Goal: Task Accomplishment & Management: Use online tool/utility

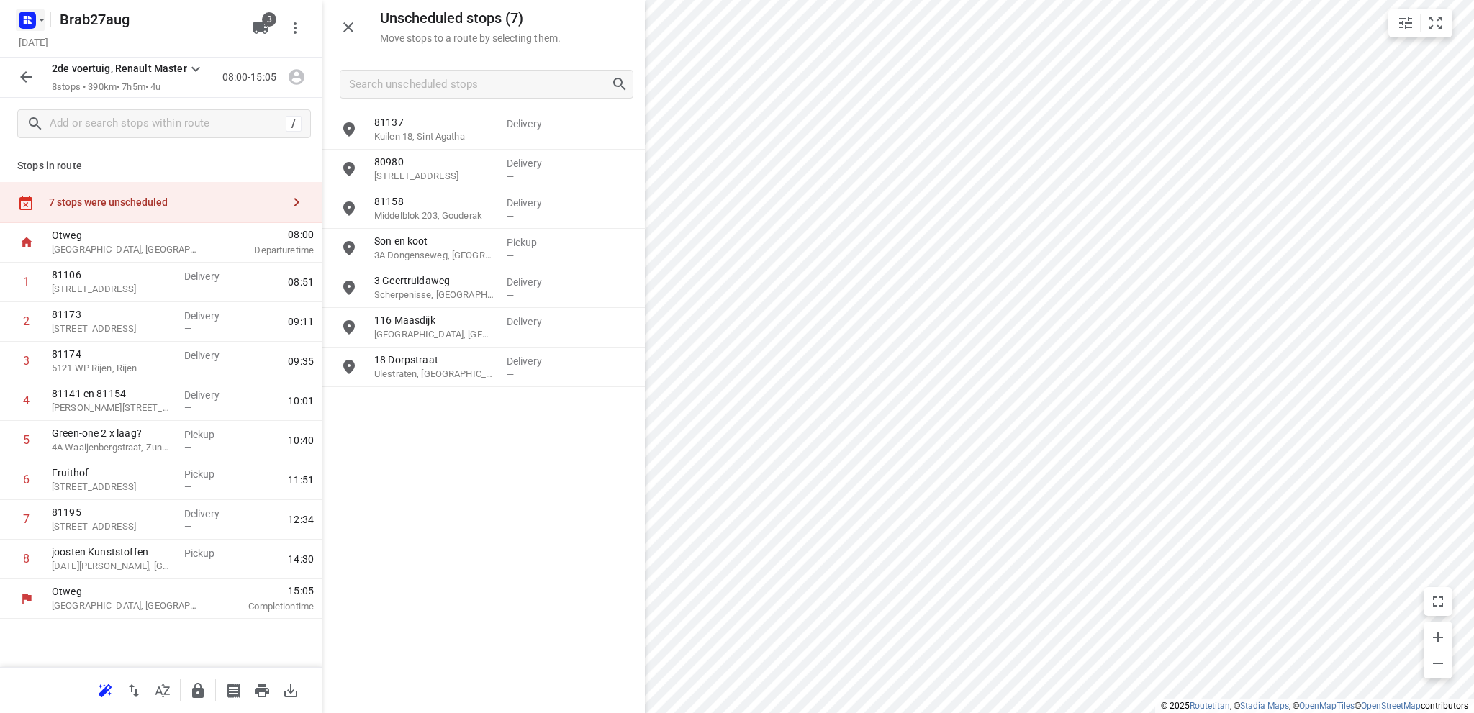
click at [24, 19] on rect "button" at bounding box center [27, 20] width 17 height 17
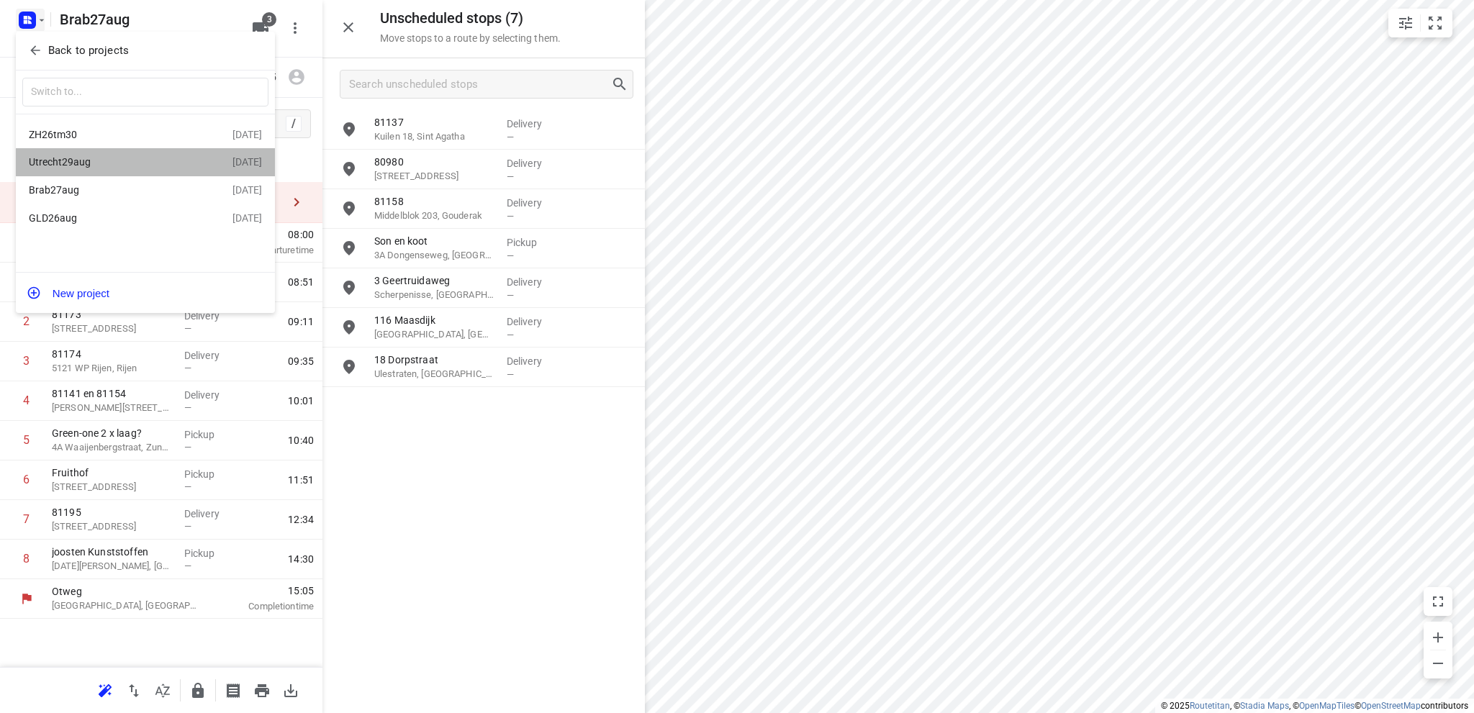
click at [39, 160] on div "Utrecht29aug" at bounding box center [112, 162] width 166 height 12
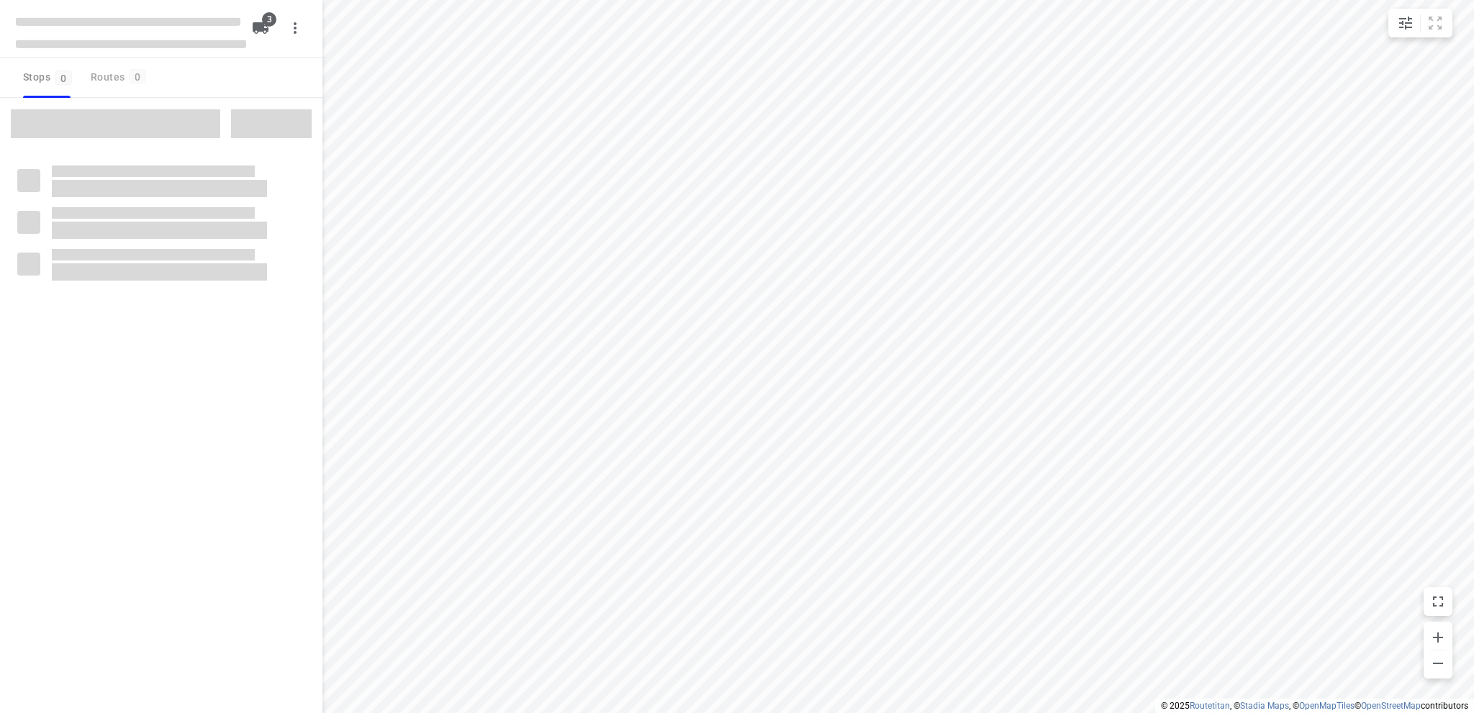
type input "distance"
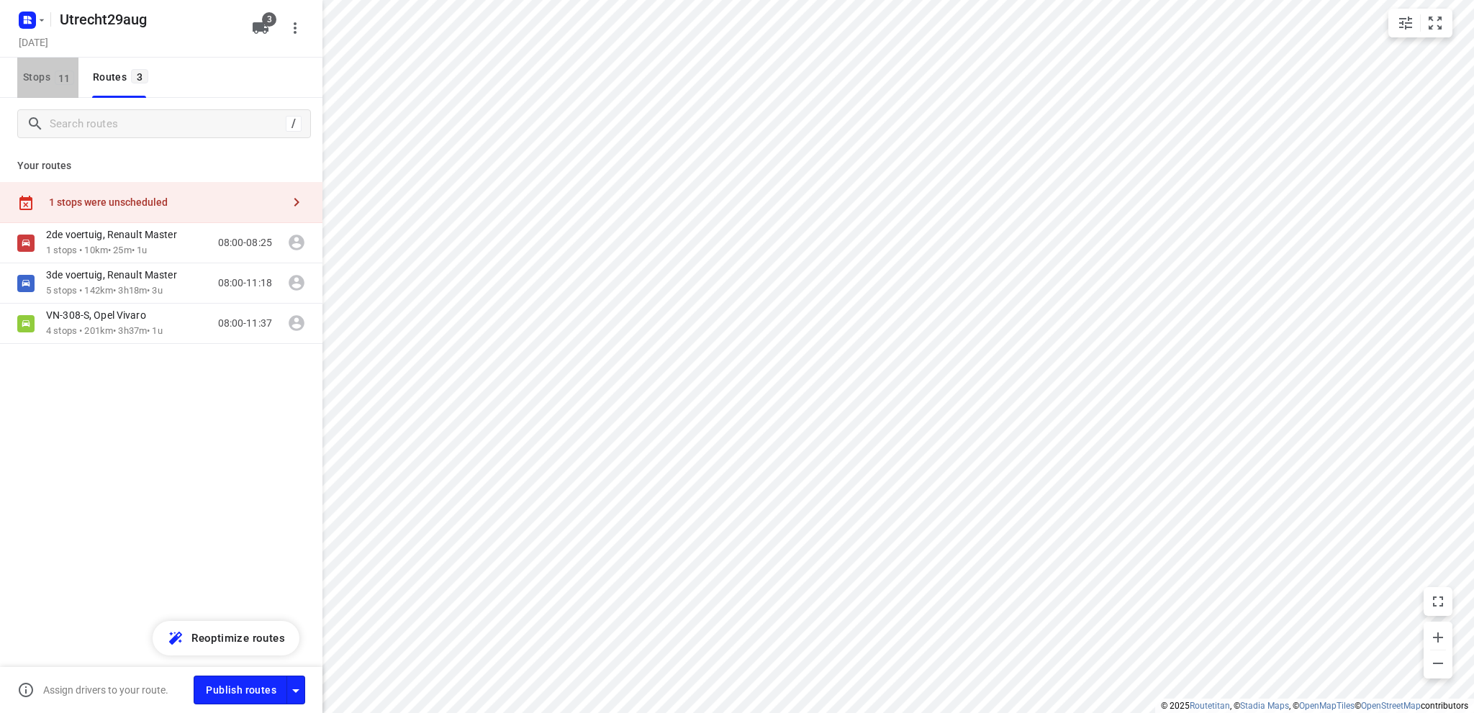
click at [24, 73] on span "Stops 11" at bounding box center [50, 77] width 55 height 18
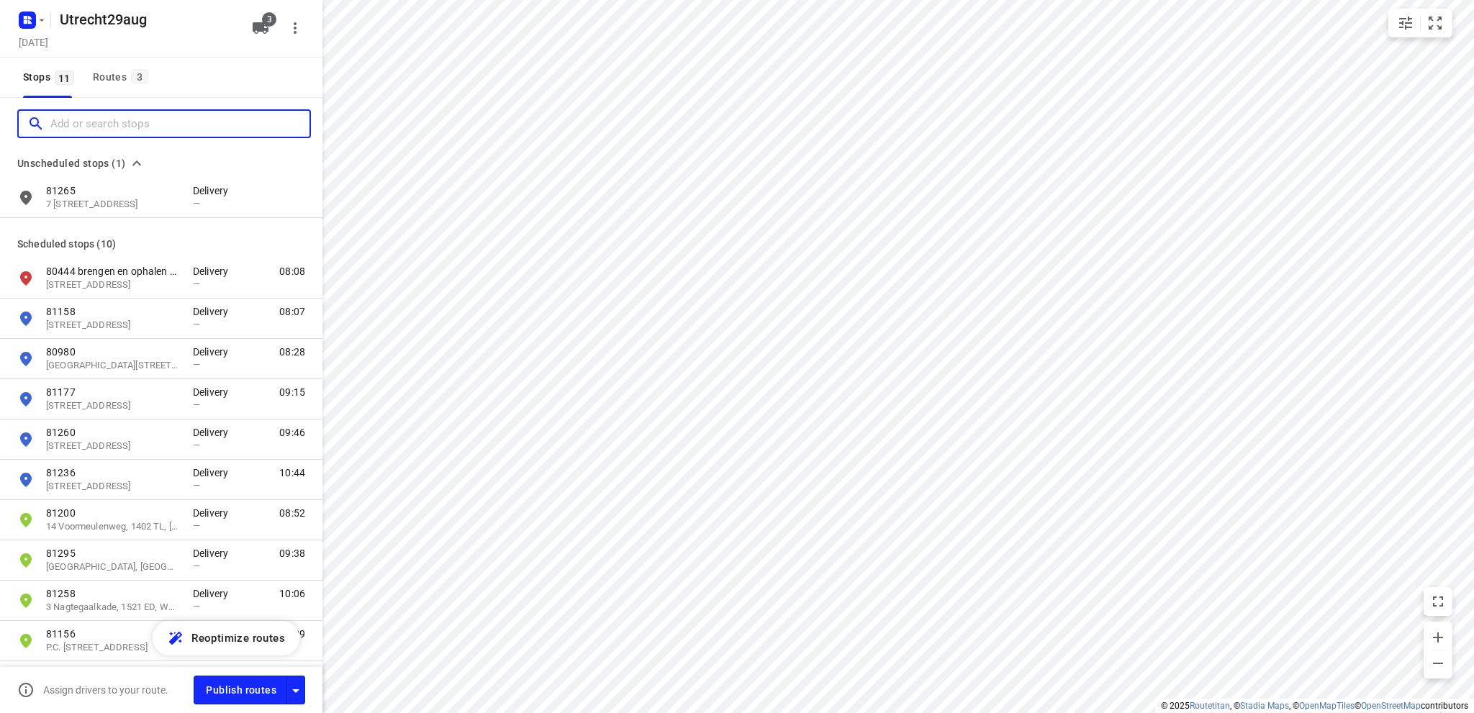
click at [75, 120] on input "Add or search stops" at bounding box center [179, 124] width 259 height 22
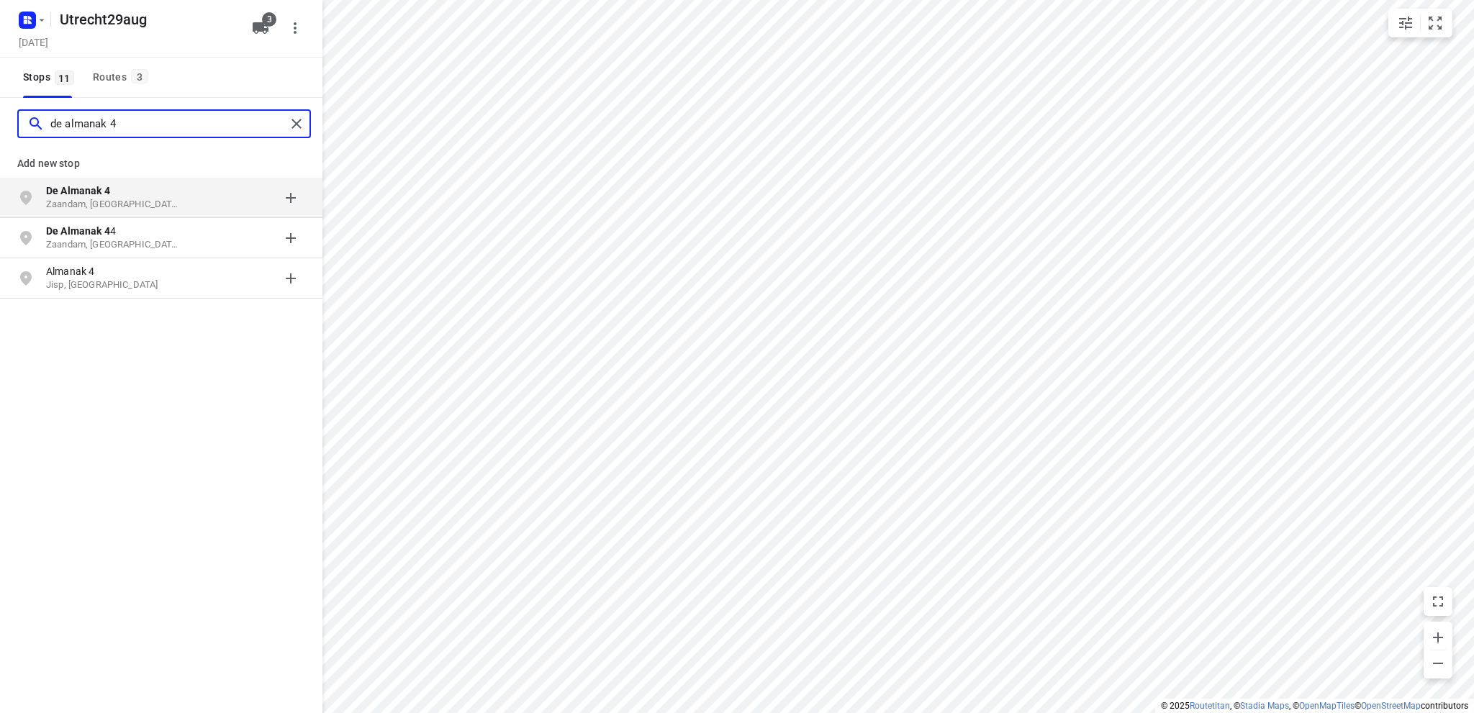
type input "de almanak 4"
click at [72, 198] on p "Zaandam, [GEOGRAPHIC_DATA]" at bounding box center [112, 205] width 132 height 14
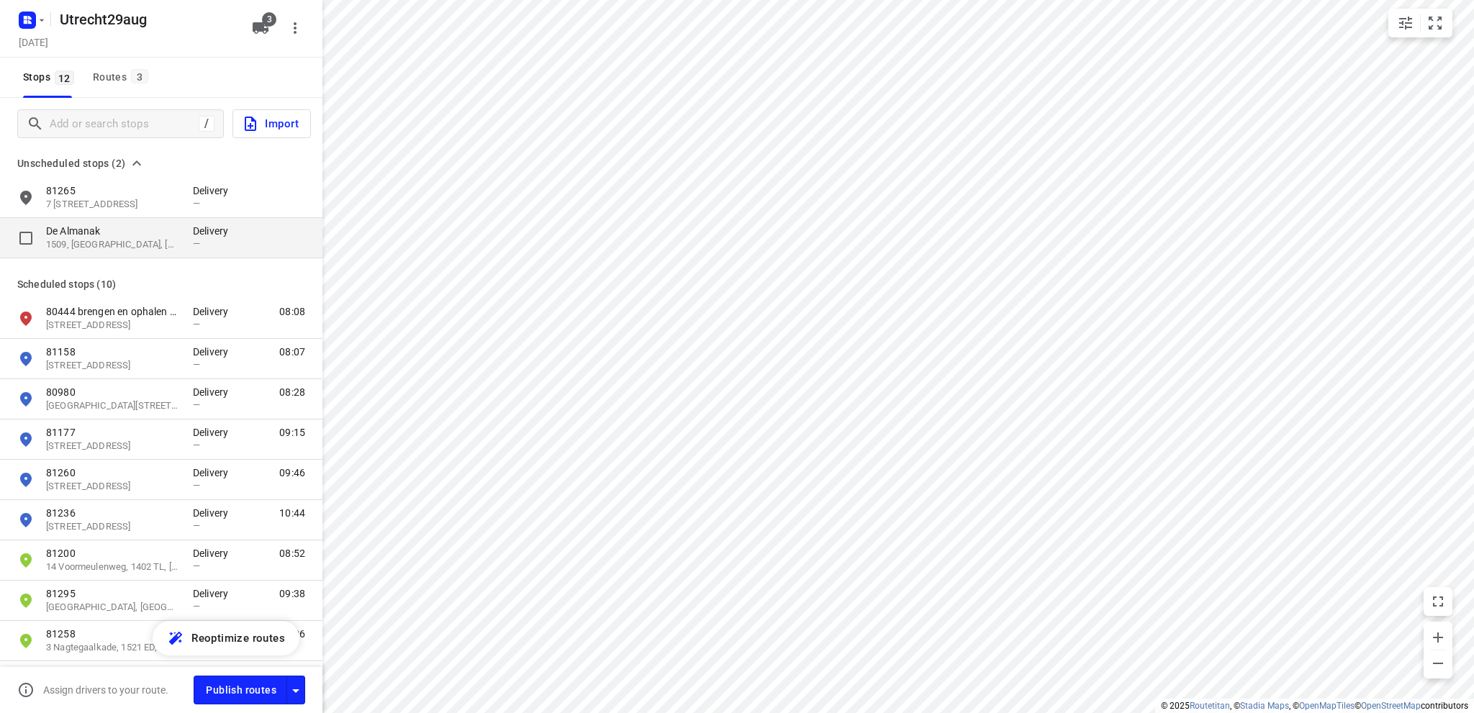
click at [92, 241] on p "1509, [GEOGRAPHIC_DATA], [GEOGRAPHIC_DATA]" at bounding box center [112, 245] width 132 height 14
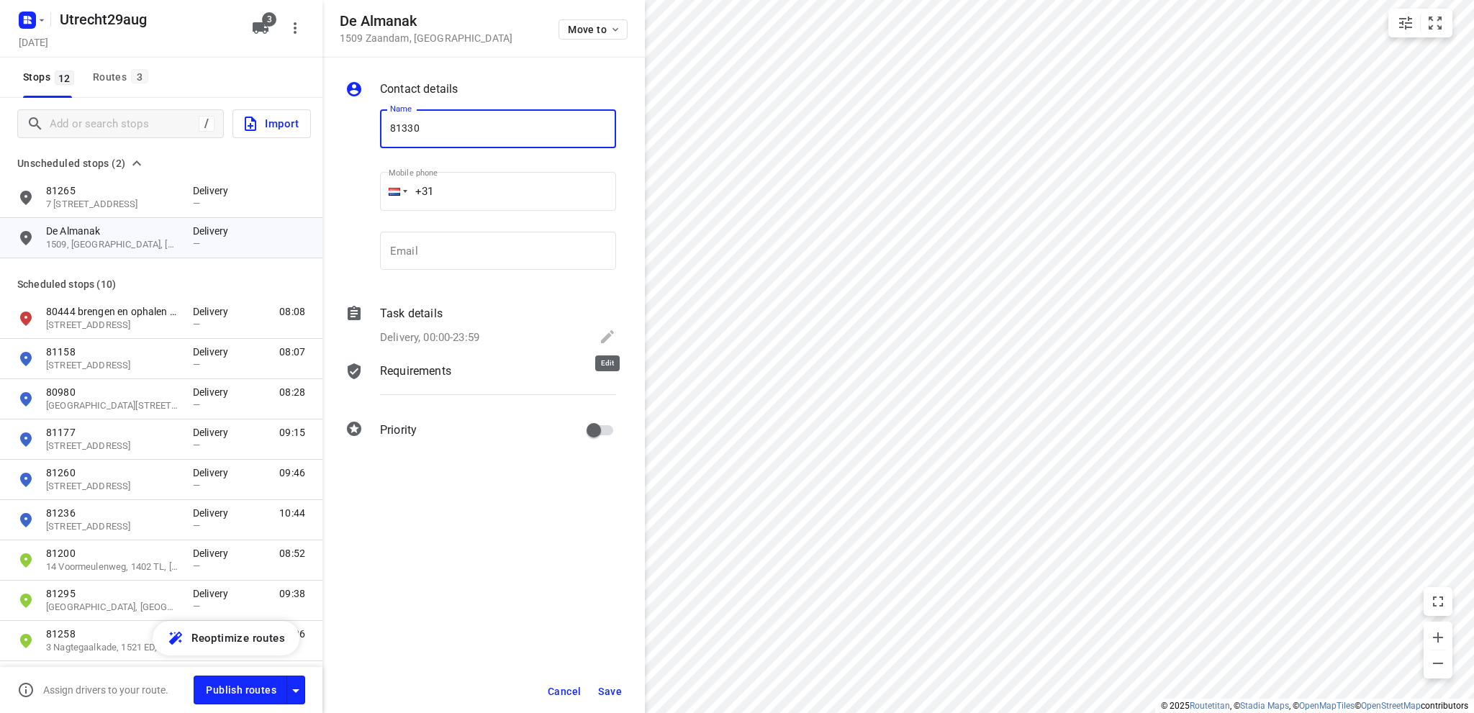
type input "81330"
click at [602, 337] on icon at bounding box center [607, 336] width 17 height 17
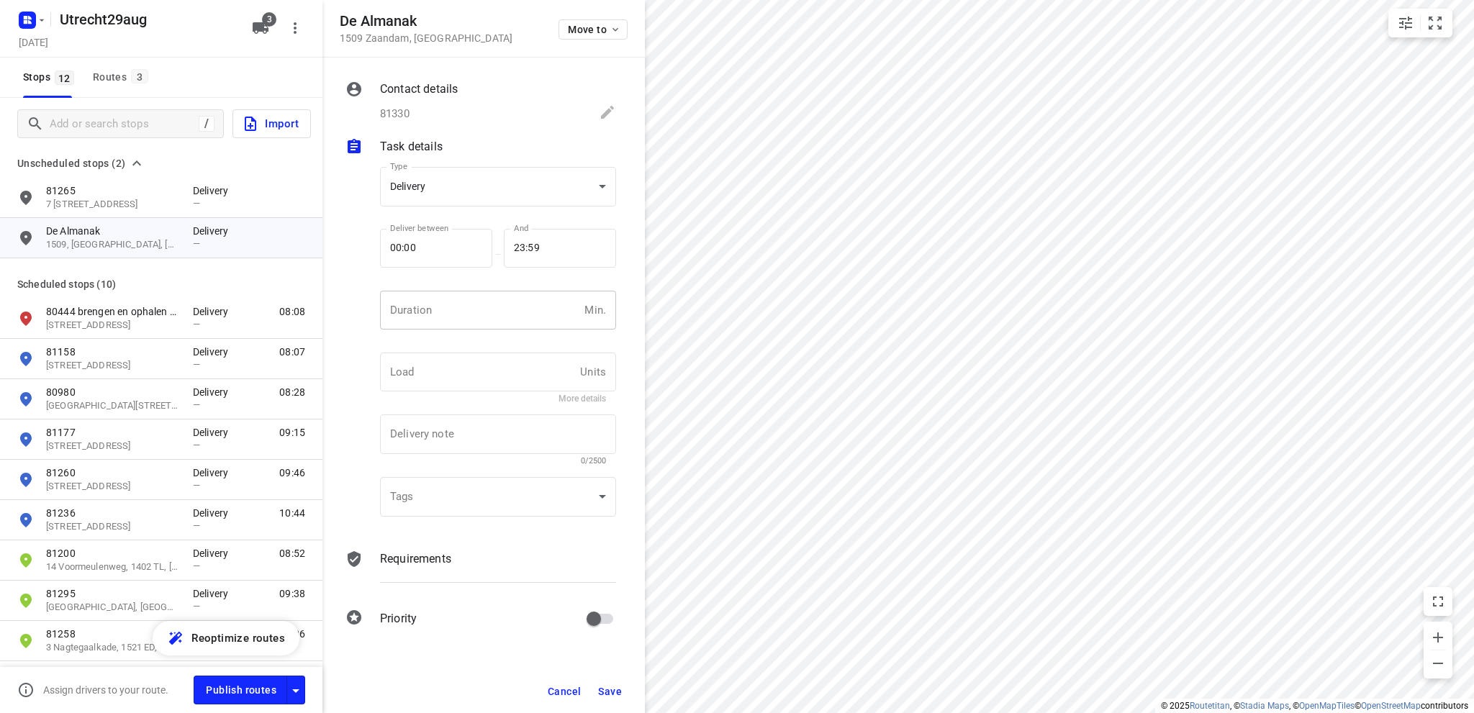
click at [423, 313] on input "number" at bounding box center [479, 310] width 199 height 39
type input "10"
click at [616, 690] on span "Save" at bounding box center [610, 692] width 24 height 12
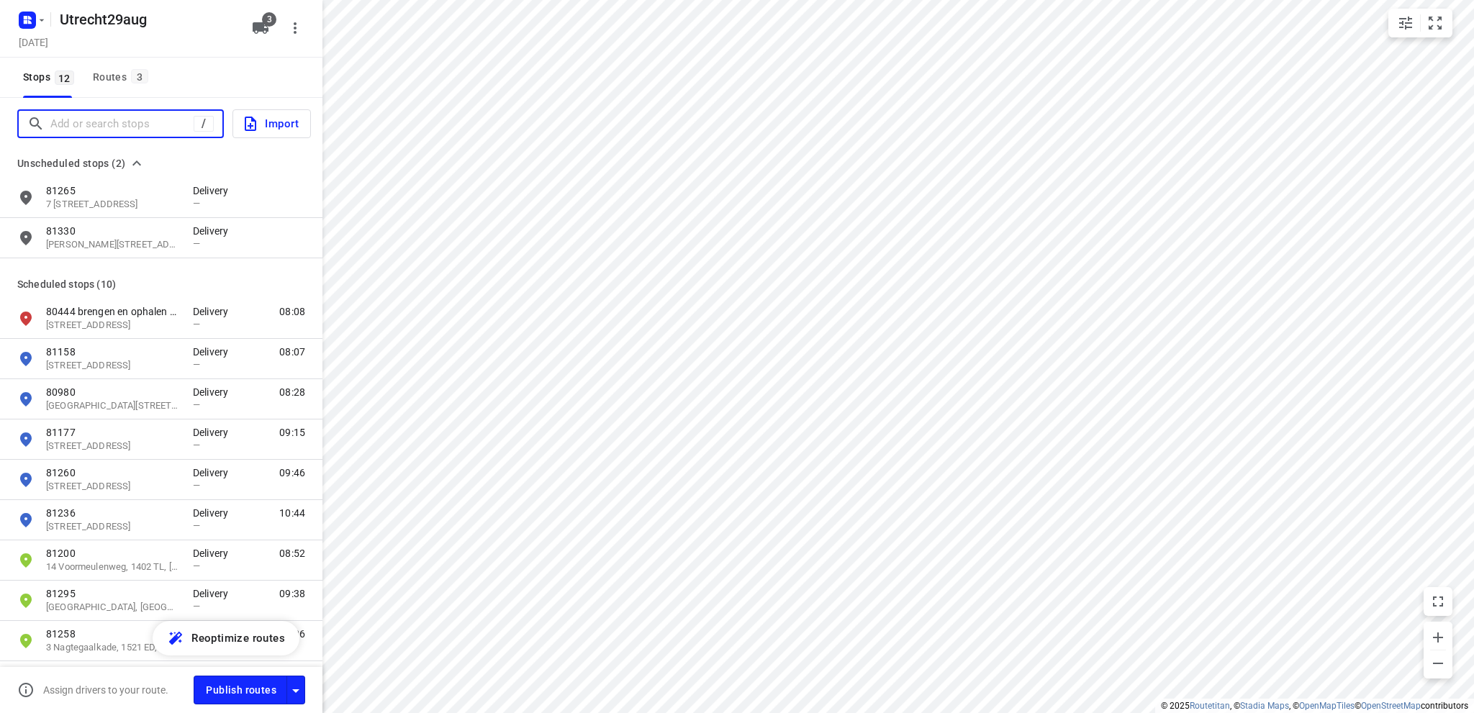
click at [81, 119] on input "Add or search stops" at bounding box center [121, 124] width 143 height 22
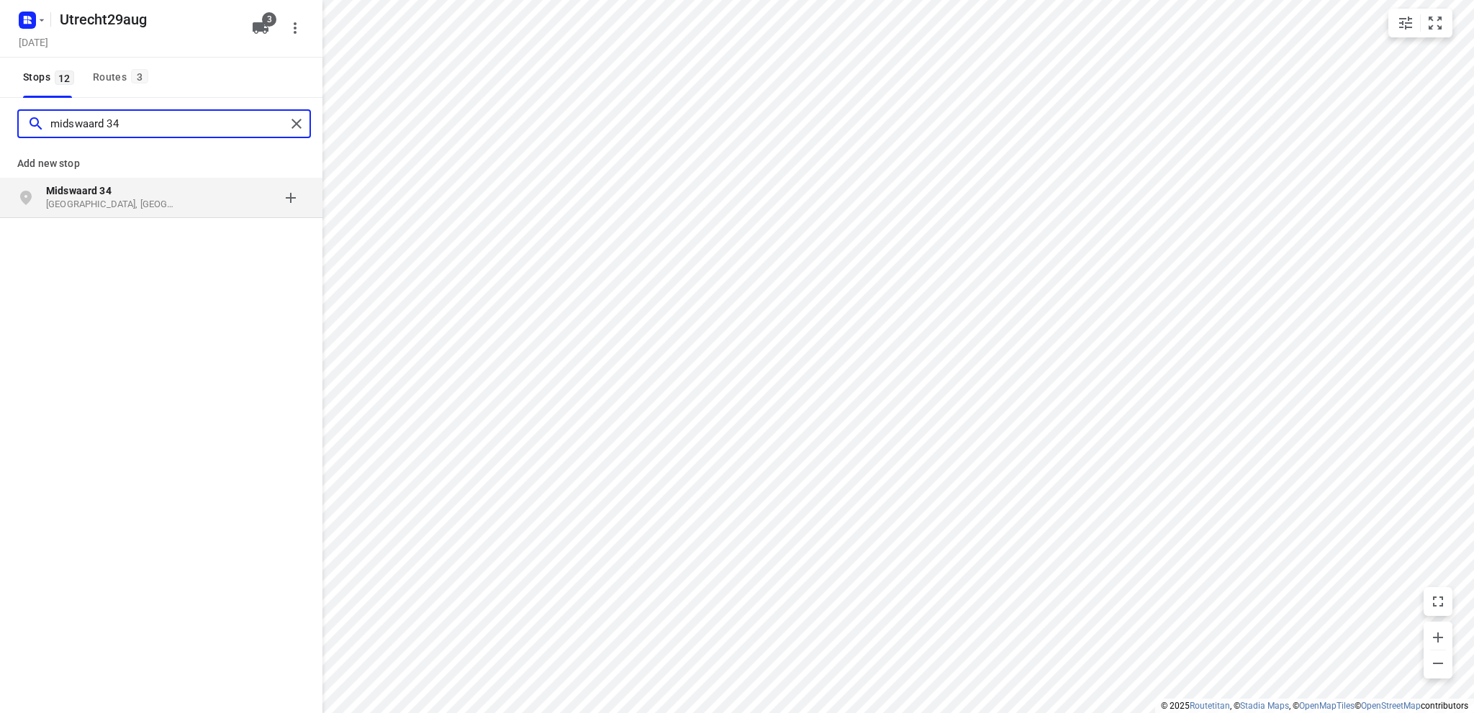
type input "midswaard 34"
click at [99, 193] on b "Midswaard 34" at bounding box center [78, 191] width 65 height 12
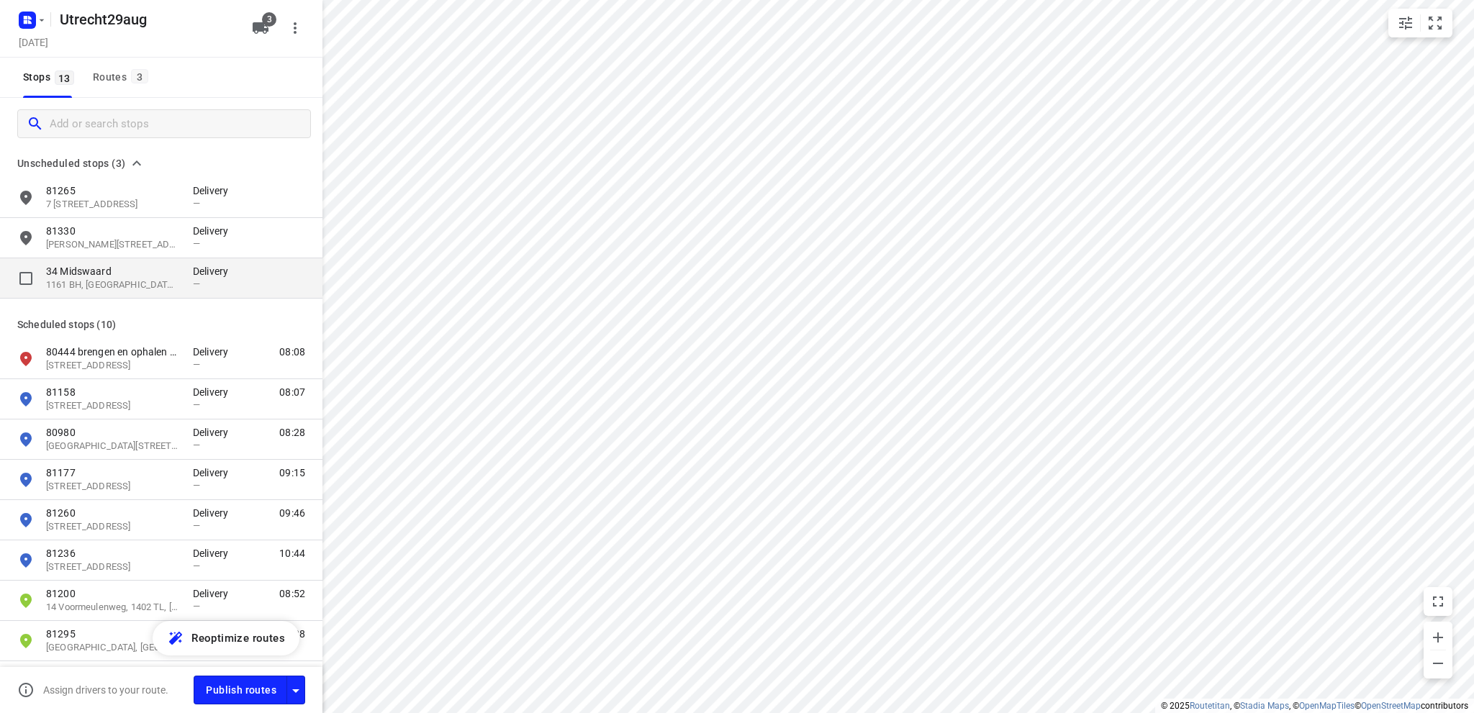
click at [116, 283] on p "1161 BH, [GEOGRAPHIC_DATA], [GEOGRAPHIC_DATA]" at bounding box center [112, 286] width 132 height 14
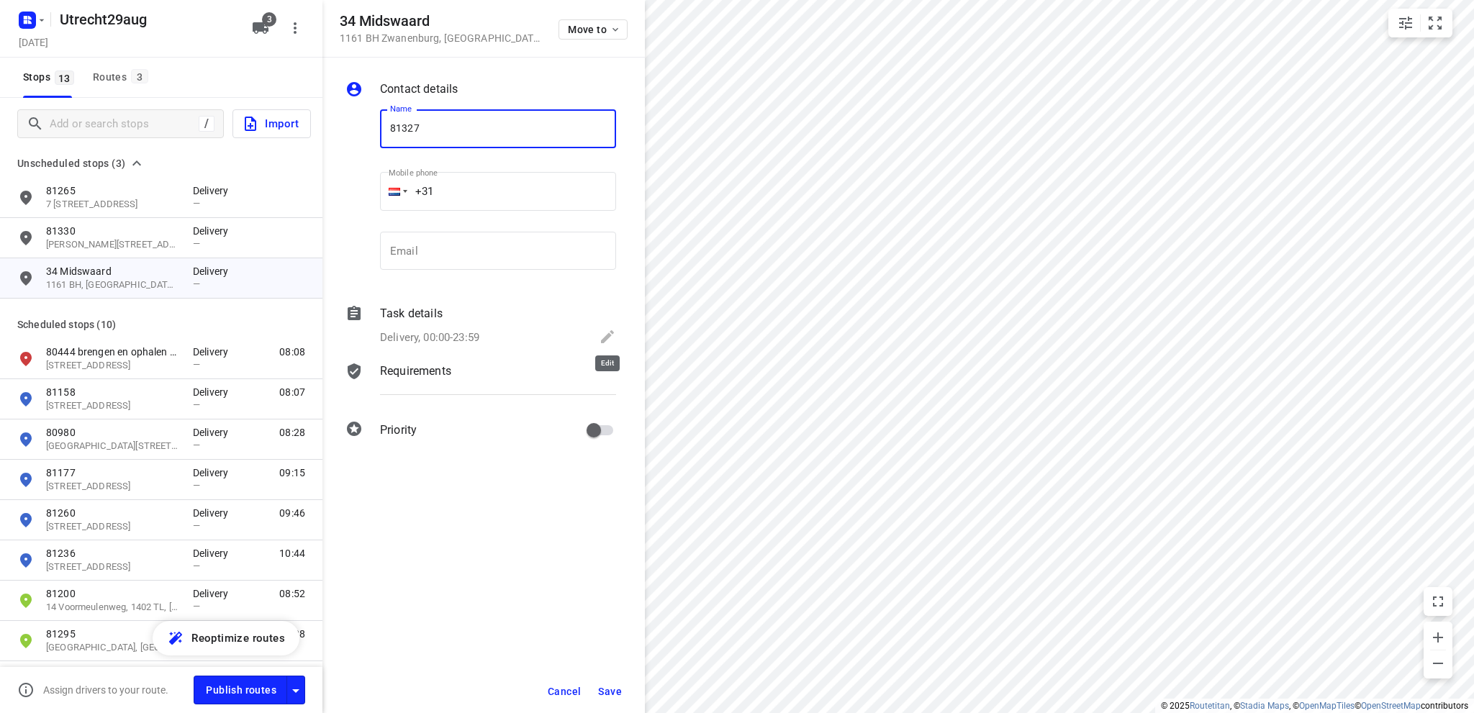
type input "81327"
click at [608, 332] on icon at bounding box center [607, 336] width 17 height 17
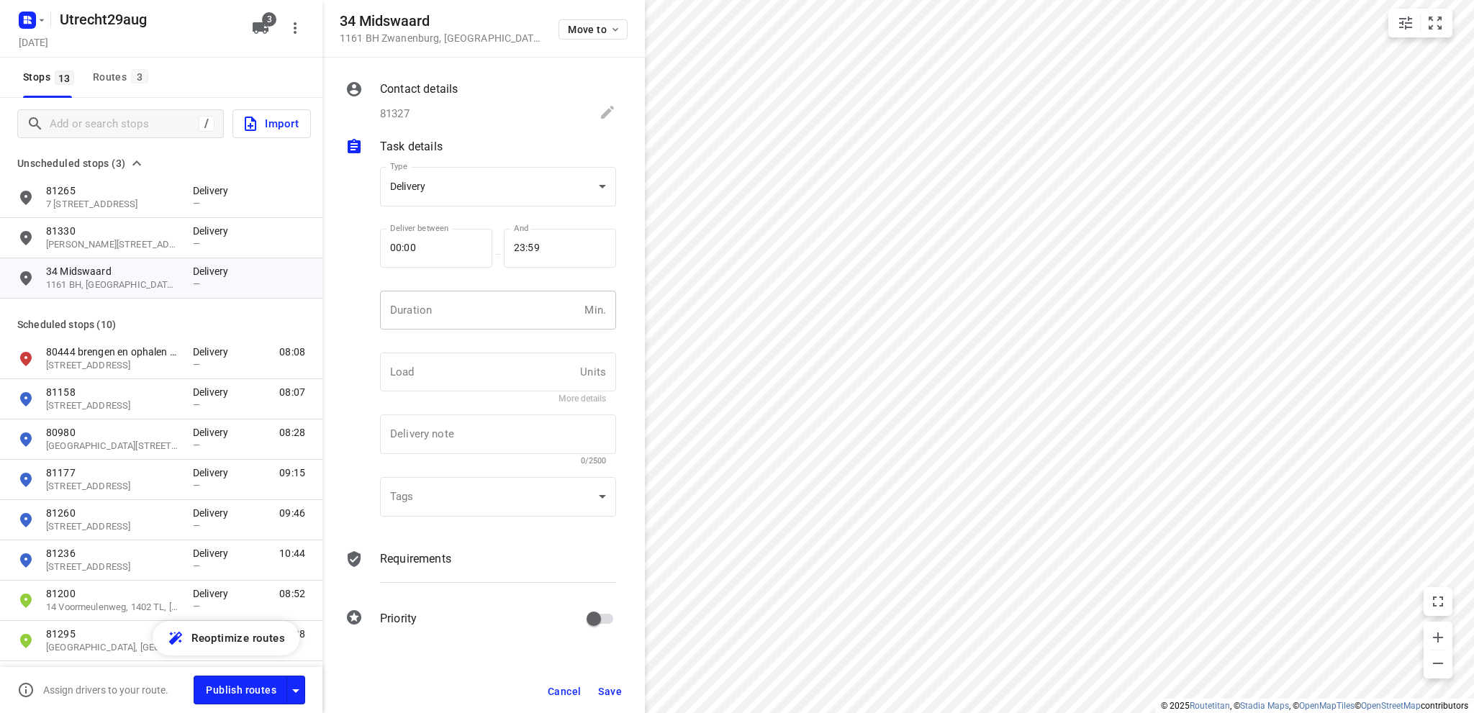
click at [474, 309] on input "number" at bounding box center [479, 310] width 199 height 39
type input "10"
click at [615, 687] on span "Save" at bounding box center [610, 692] width 24 height 12
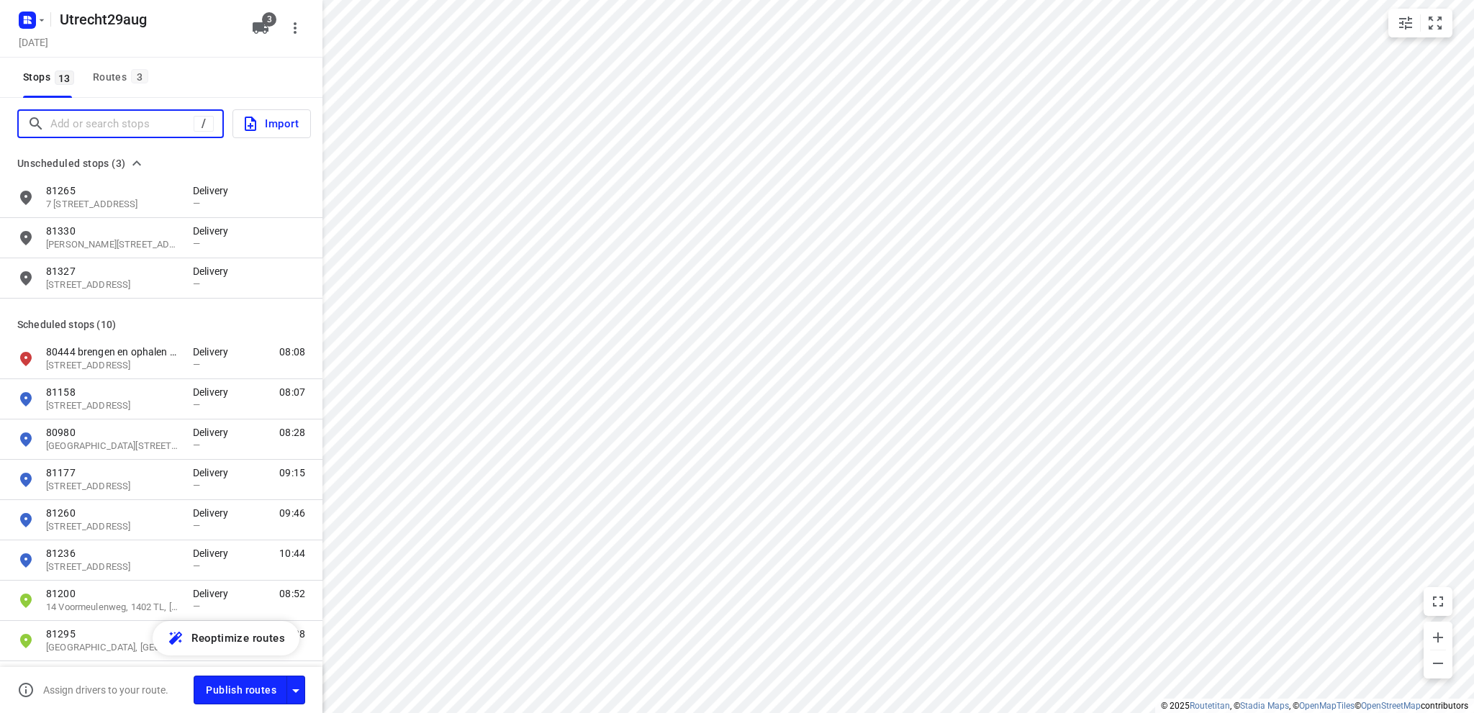
click at [95, 117] on input "Add or search stops" at bounding box center [121, 124] width 143 height 22
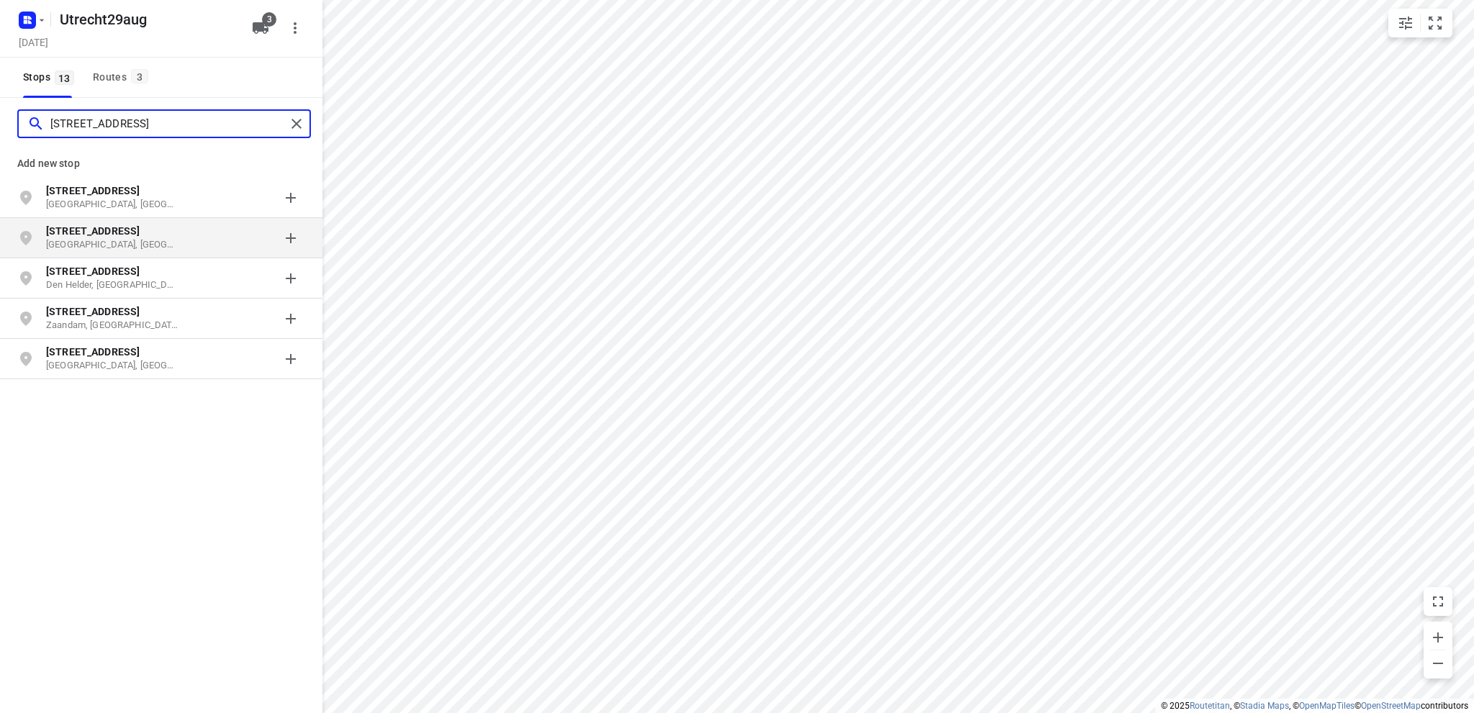
type input "[STREET_ADDRESS]"
click at [110, 235] on b "[STREET_ADDRESS]" at bounding box center [93, 231] width 94 height 12
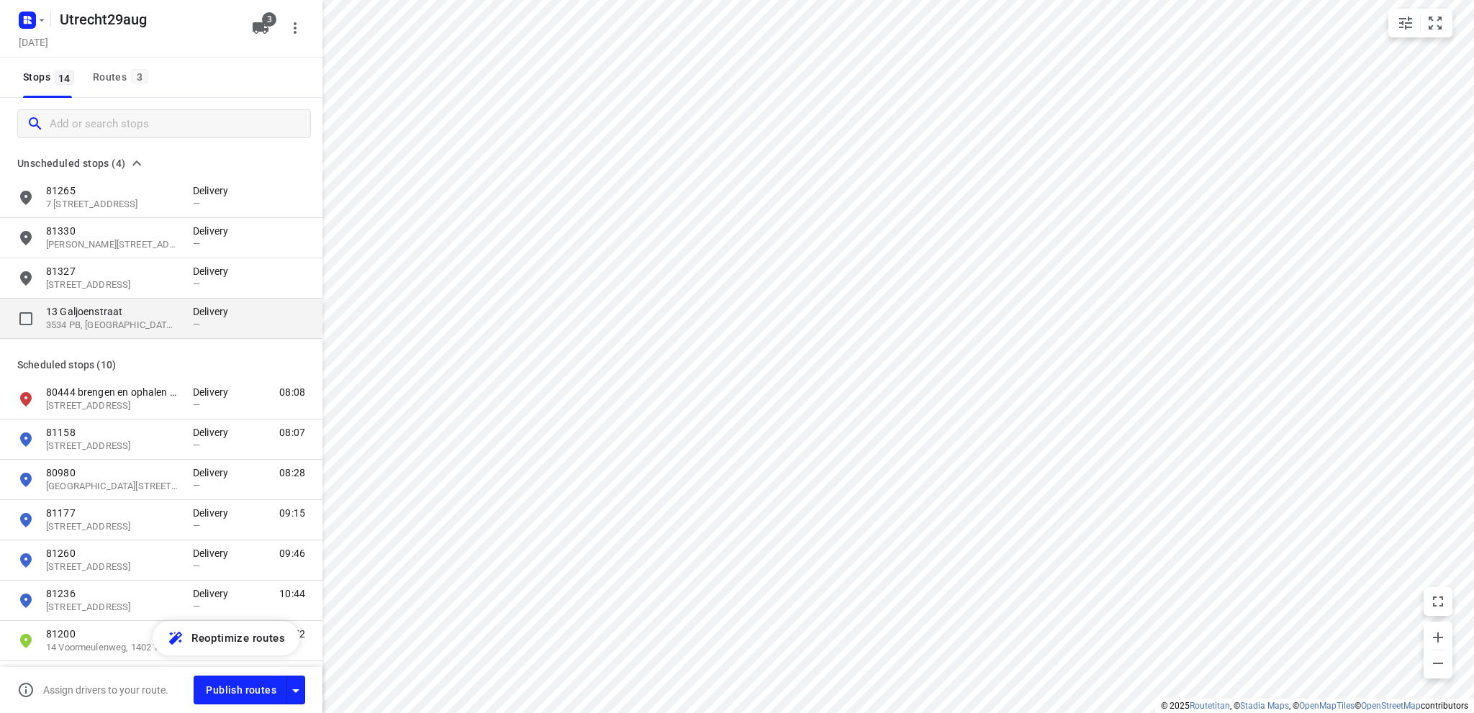
click at [126, 327] on p "3534 PB, [GEOGRAPHIC_DATA], [GEOGRAPHIC_DATA]" at bounding box center [112, 326] width 132 height 14
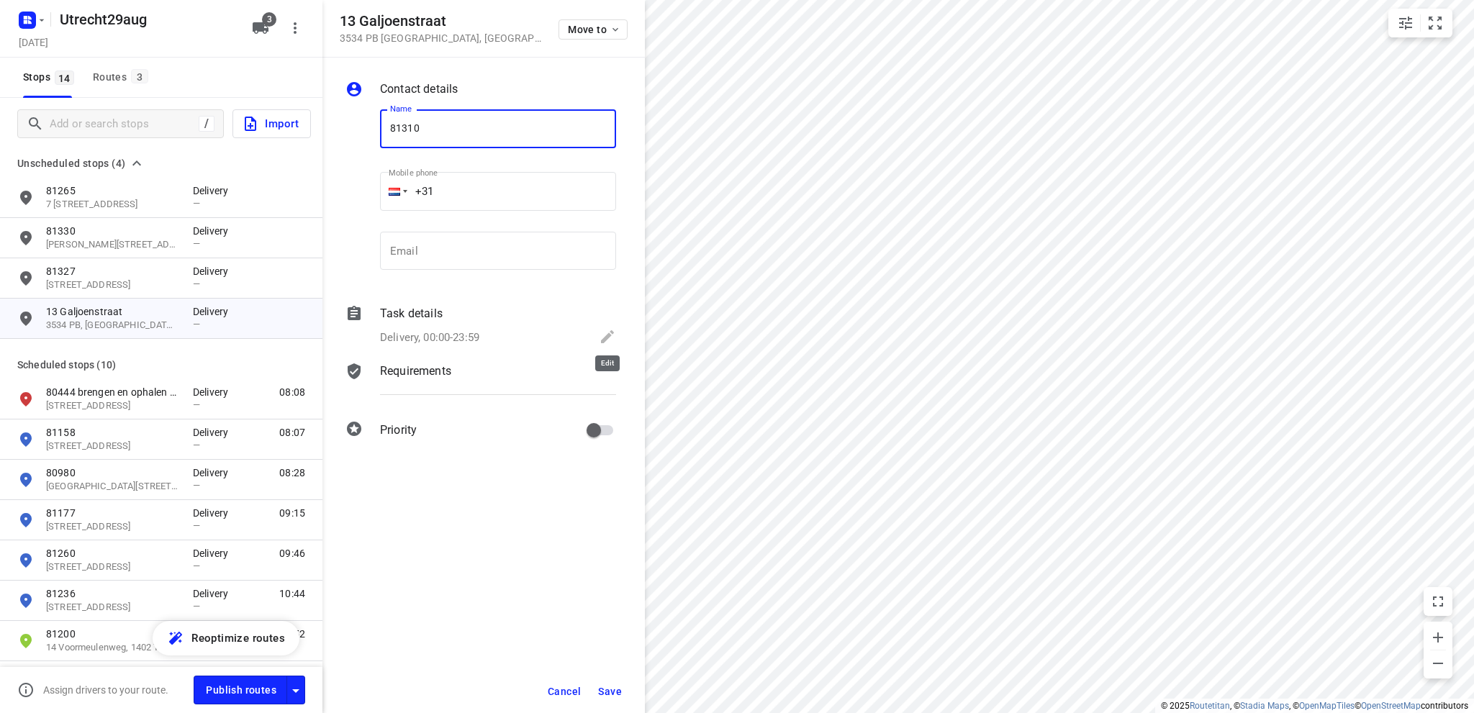
type input "81310"
click at [607, 336] on icon at bounding box center [607, 336] width 13 height 13
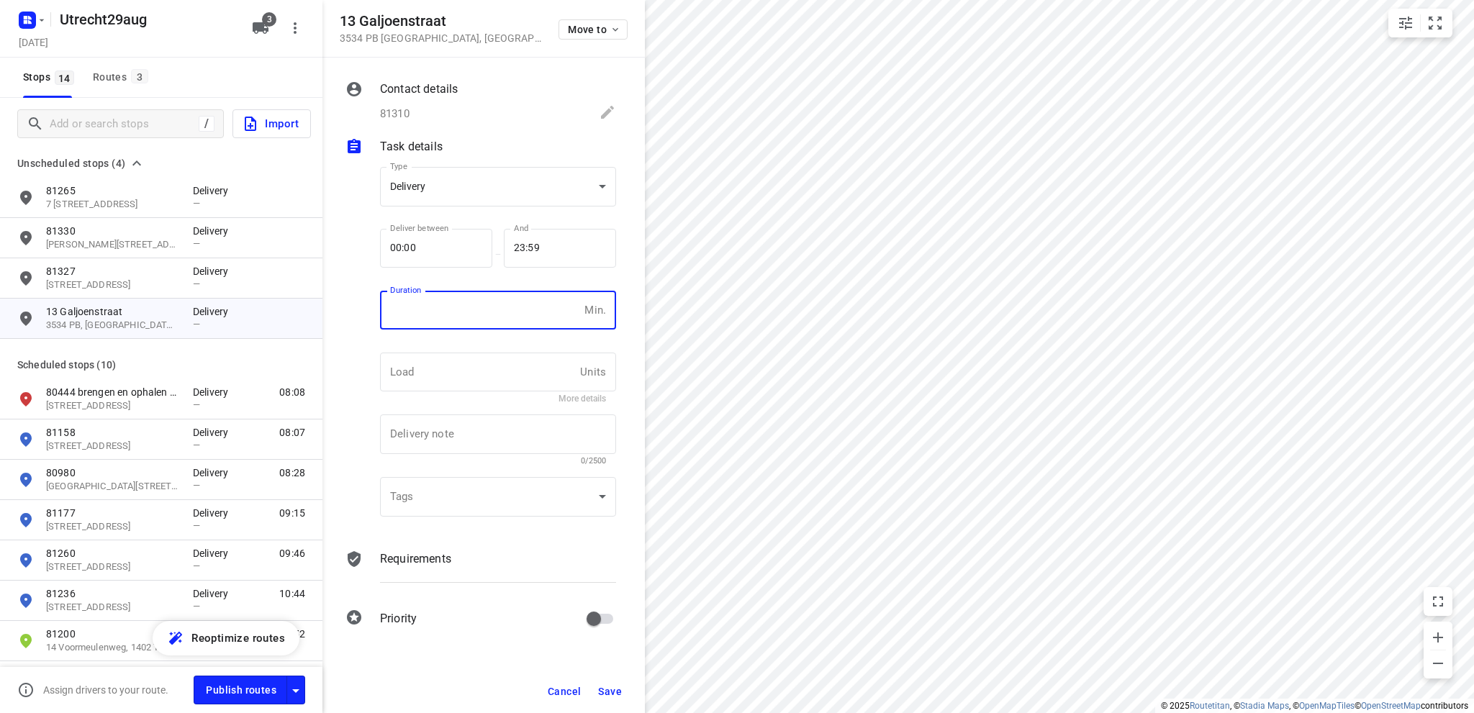
click at [436, 309] on input "number" at bounding box center [479, 310] width 199 height 39
type input "10"
click at [605, 686] on span "Save" at bounding box center [610, 692] width 24 height 12
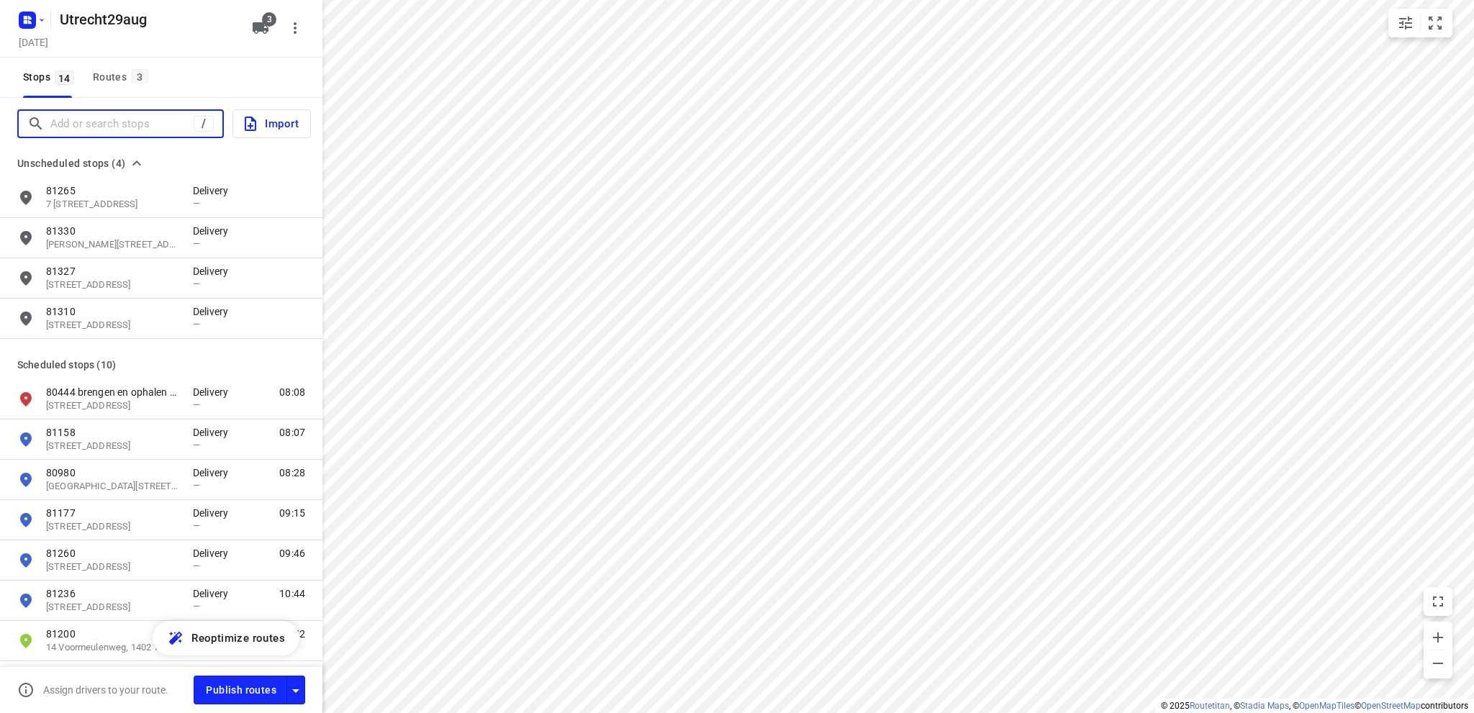
click at [130, 128] on input "Add or search stops" at bounding box center [121, 124] width 143 height 22
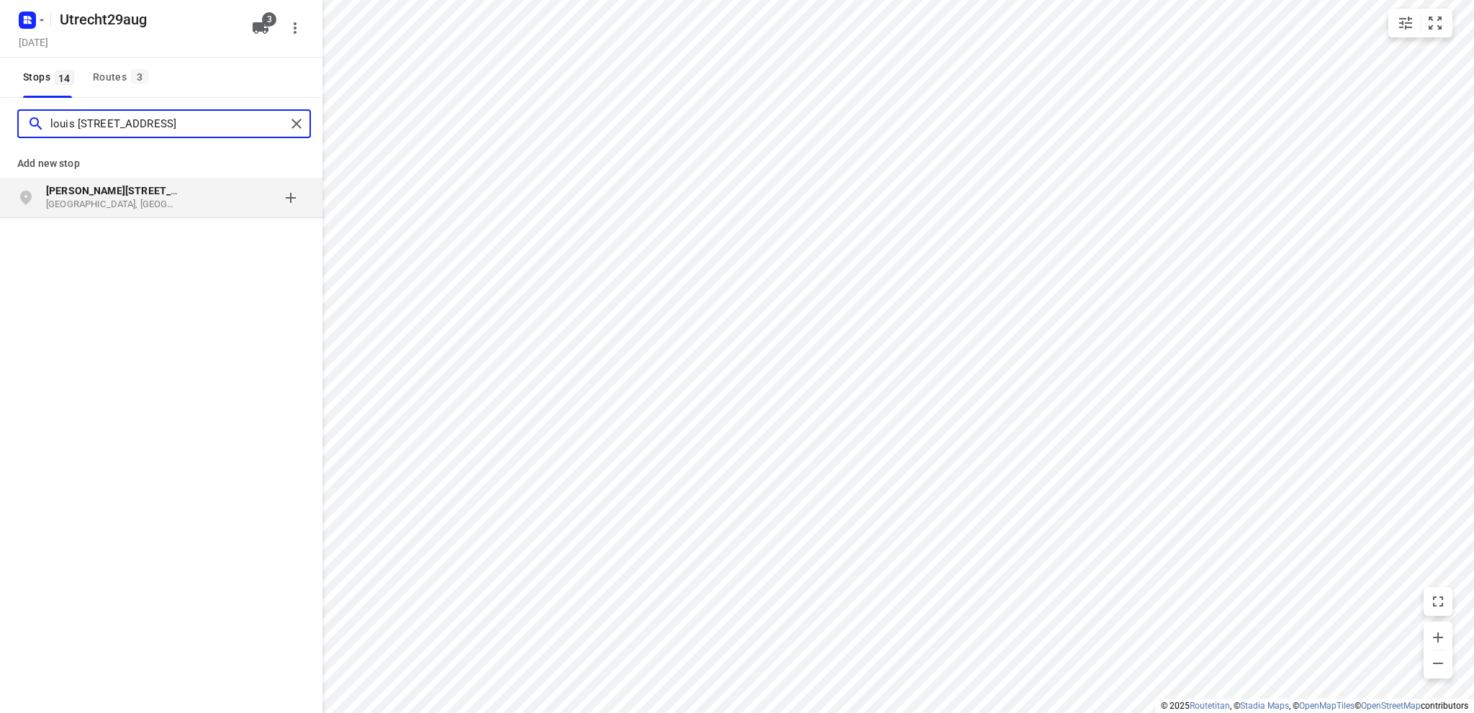
type input "louis [STREET_ADDRESS]"
click at [111, 201] on p "[GEOGRAPHIC_DATA], [GEOGRAPHIC_DATA]" at bounding box center [112, 205] width 132 height 14
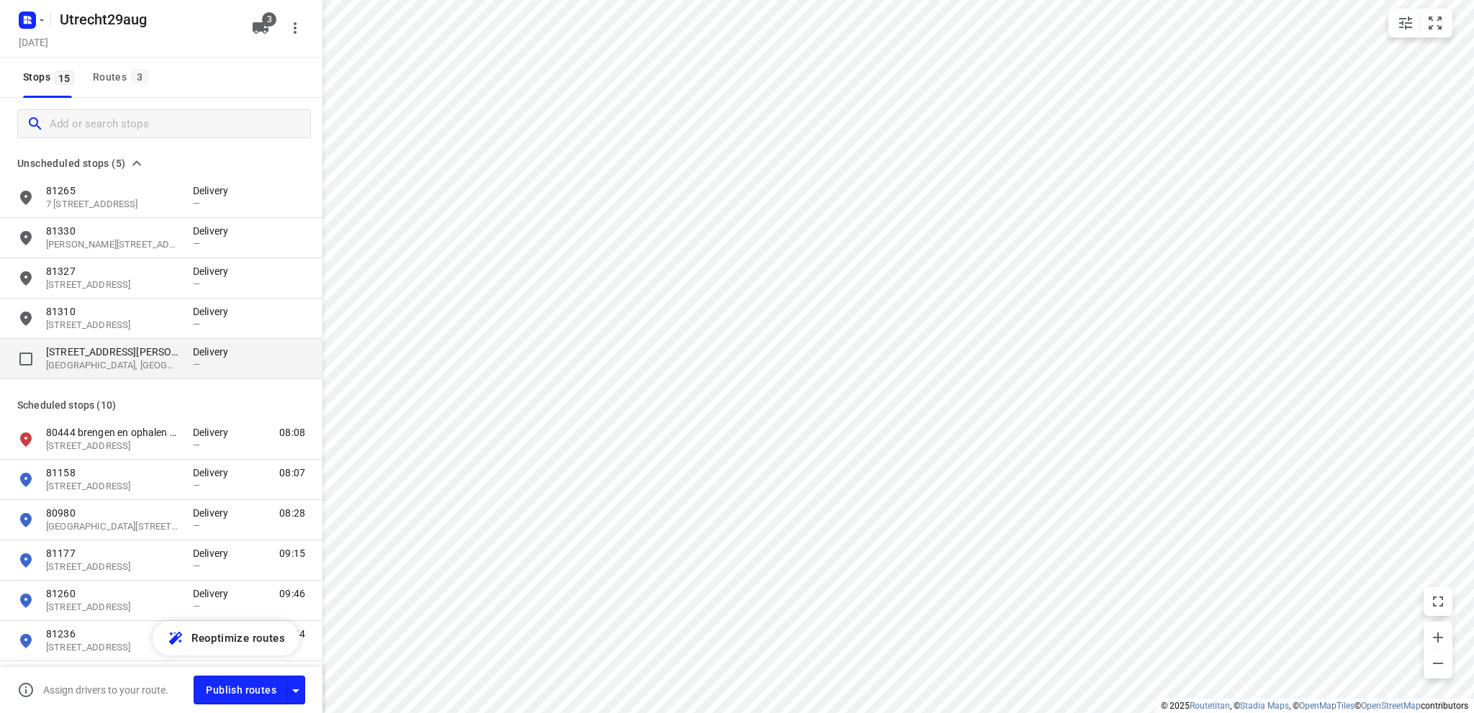
click at [78, 350] on p "[STREET_ADDRESS][PERSON_NAME]" at bounding box center [112, 352] width 132 height 14
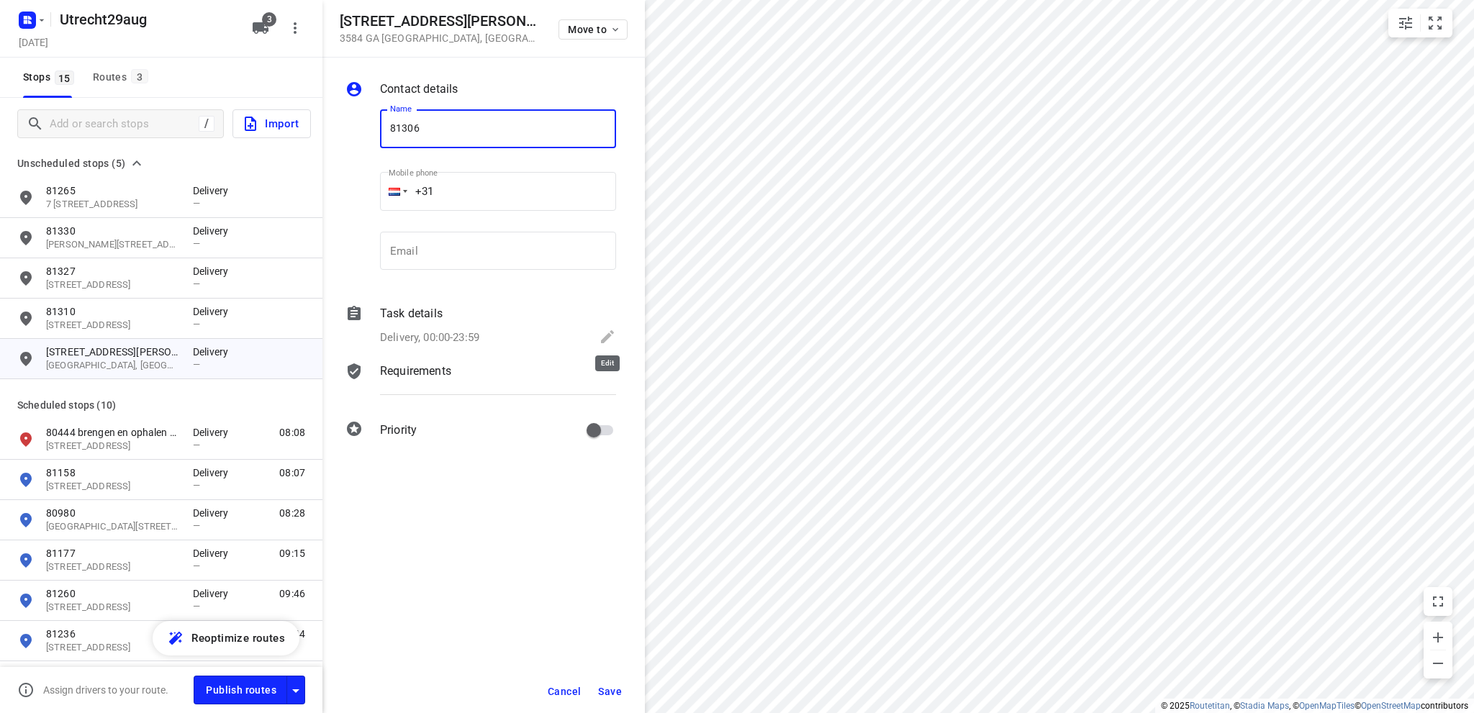
type input "81306"
click at [607, 332] on icon at bounding box center [607, 336] width 17 height 17
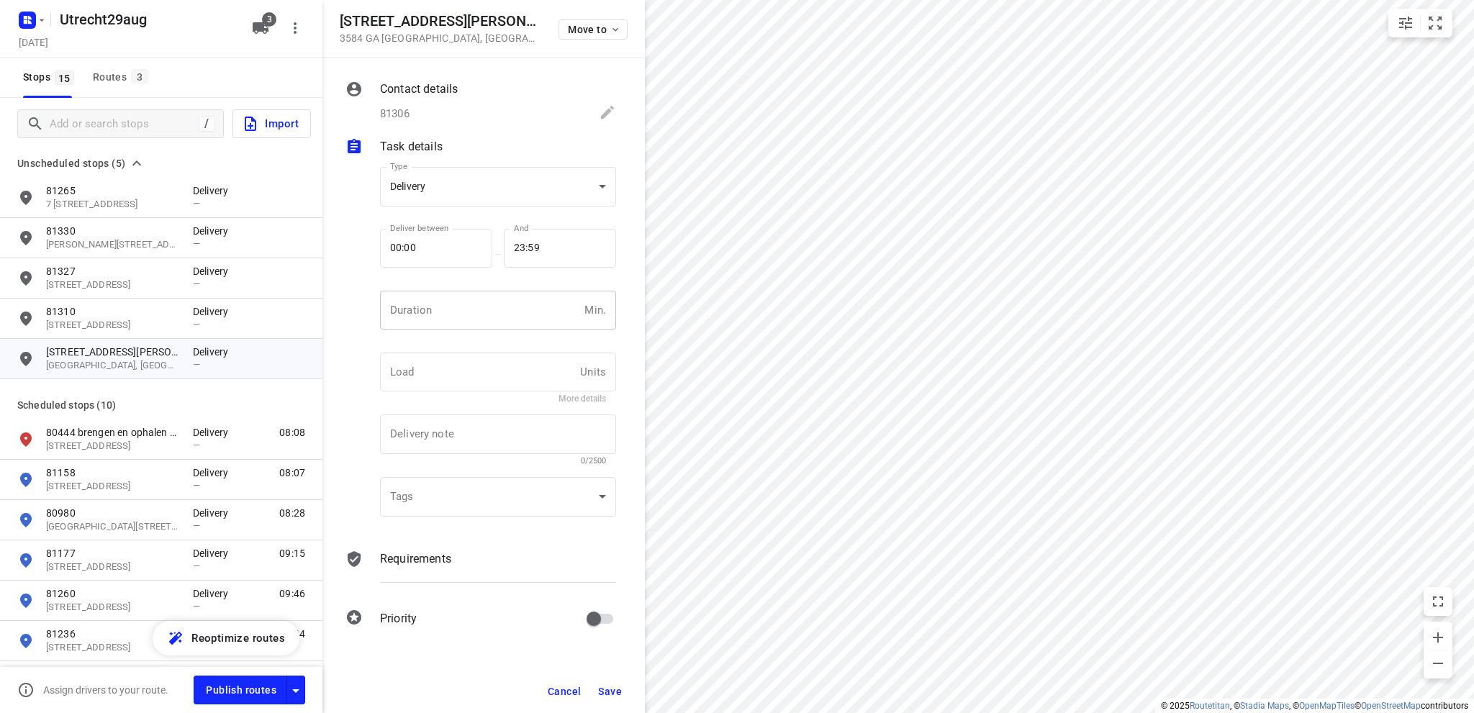
click at [433, 307] on input "number" at bounding box center [479, 310] width 199 height 39
type input "10"
click at [612, 686] on span "Save" at bounding box center [610, 692] width 24 height 12
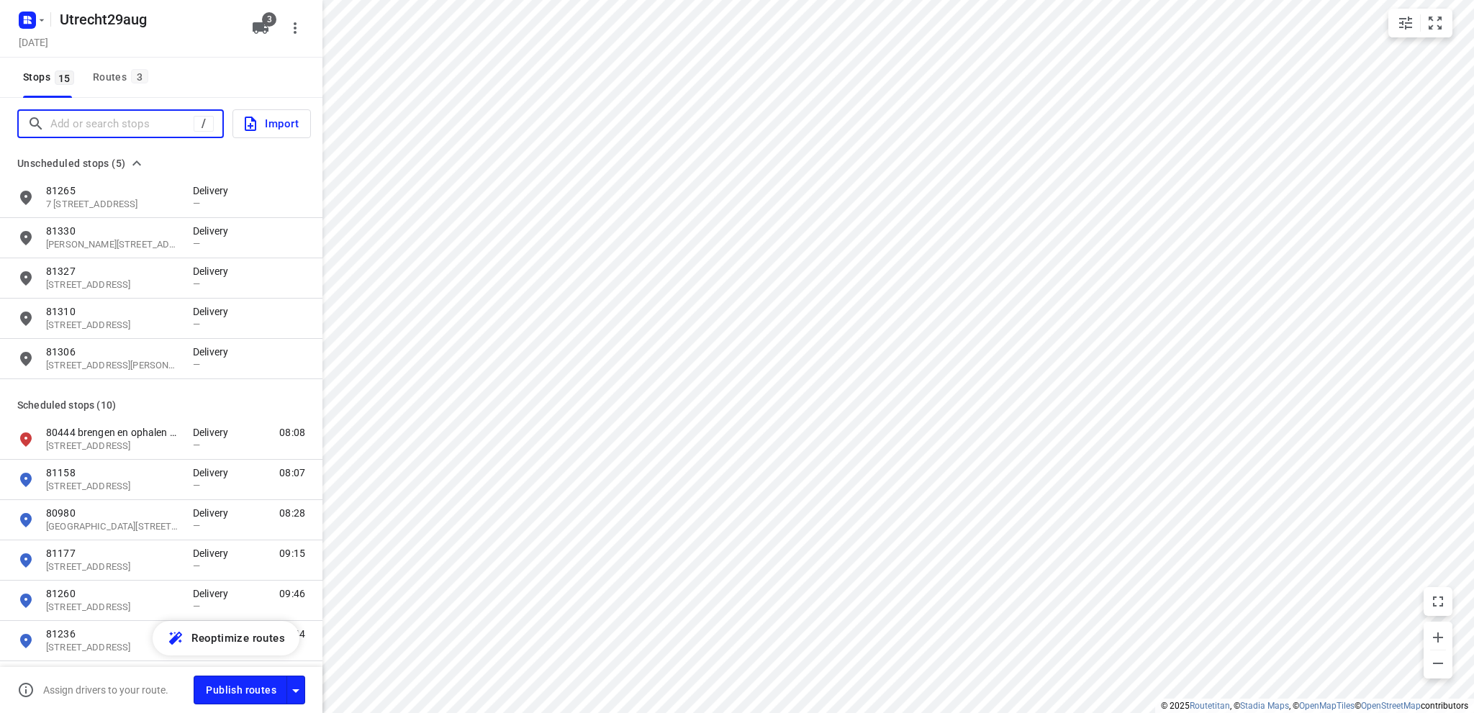
click at [78, 117] on input "Add or search stops" at bounding box center [121, 124] width 143 height 22
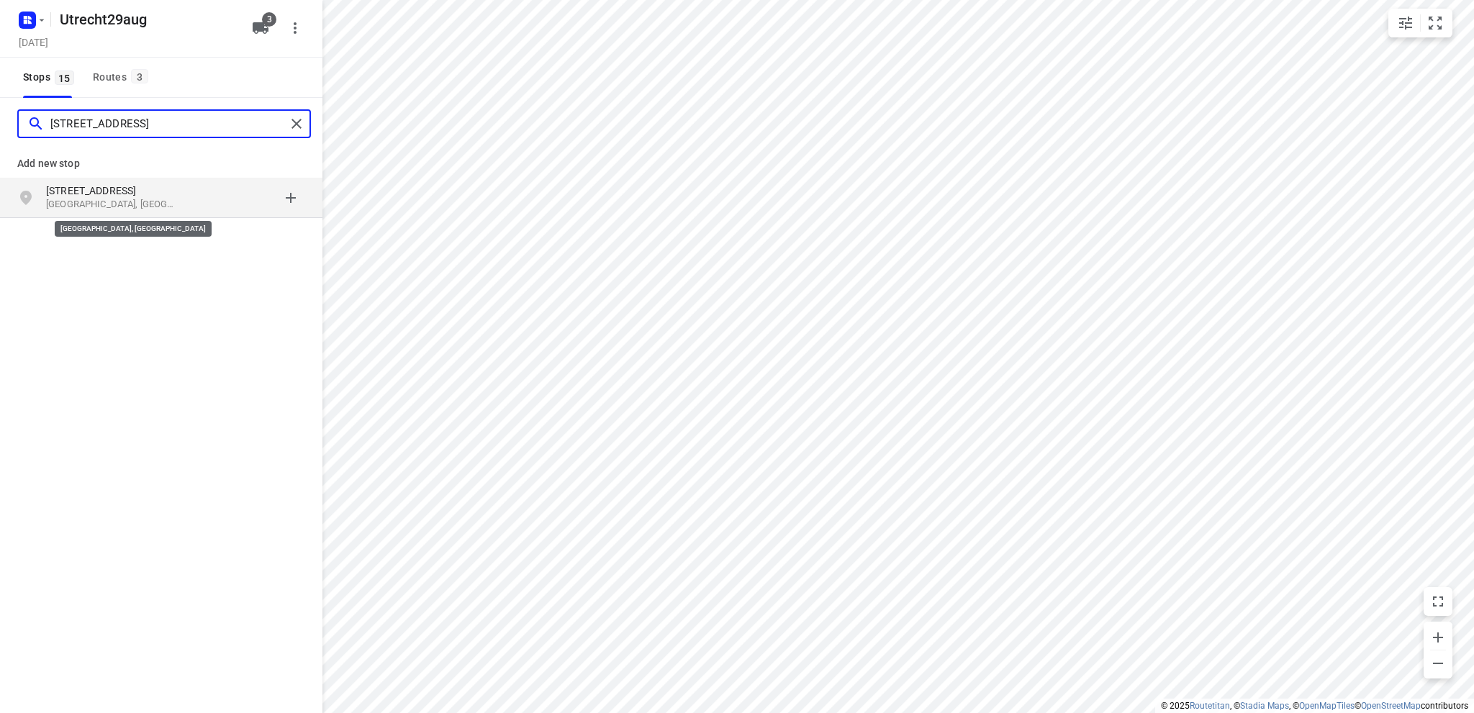
type input "[STREET_ADDRESS]"
click at [133, 199] on p "[GEOGRAPHIC_DATA], [GEOGRAPHIC_DATA]" at bounding box center [112, 205] width 132 height 14
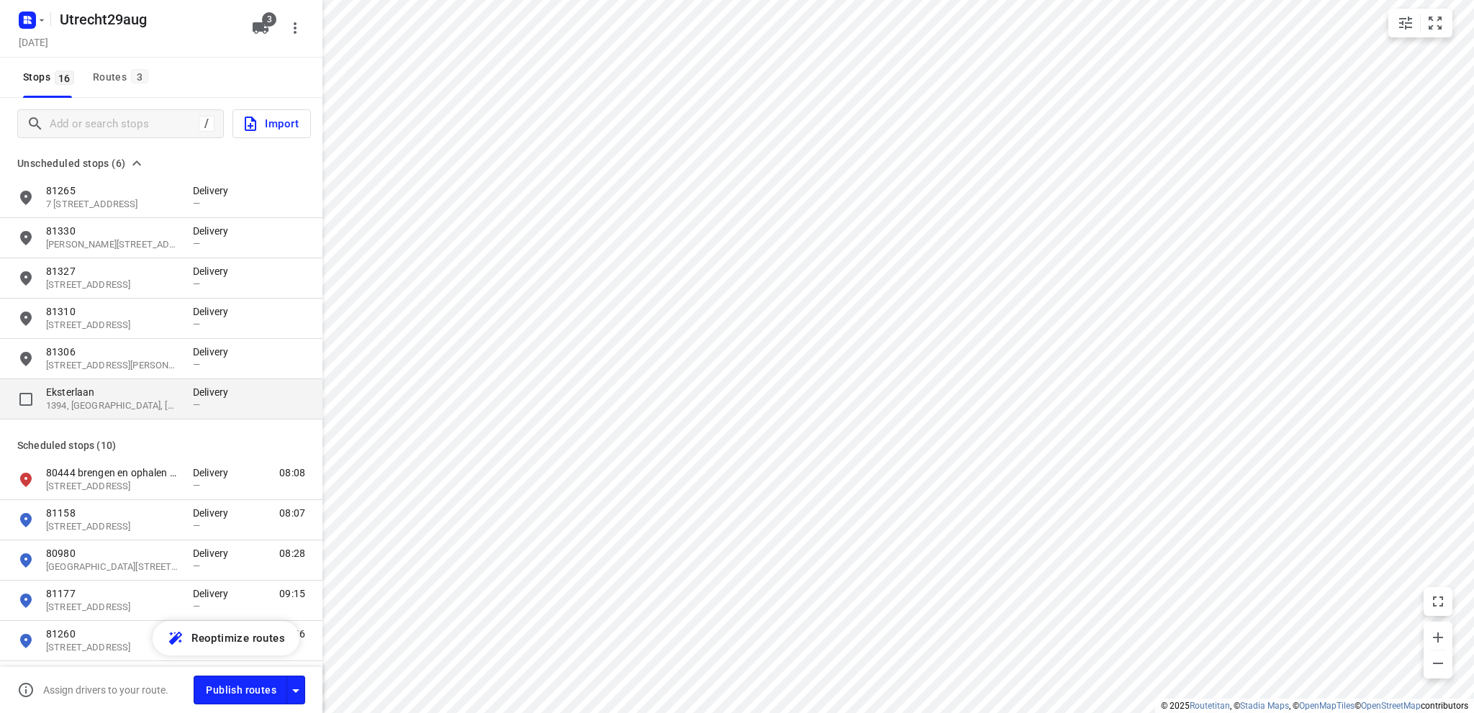
click at [112, 391] on p "Eksterlaan" at bounding box center [112, 392] width 132 height 14
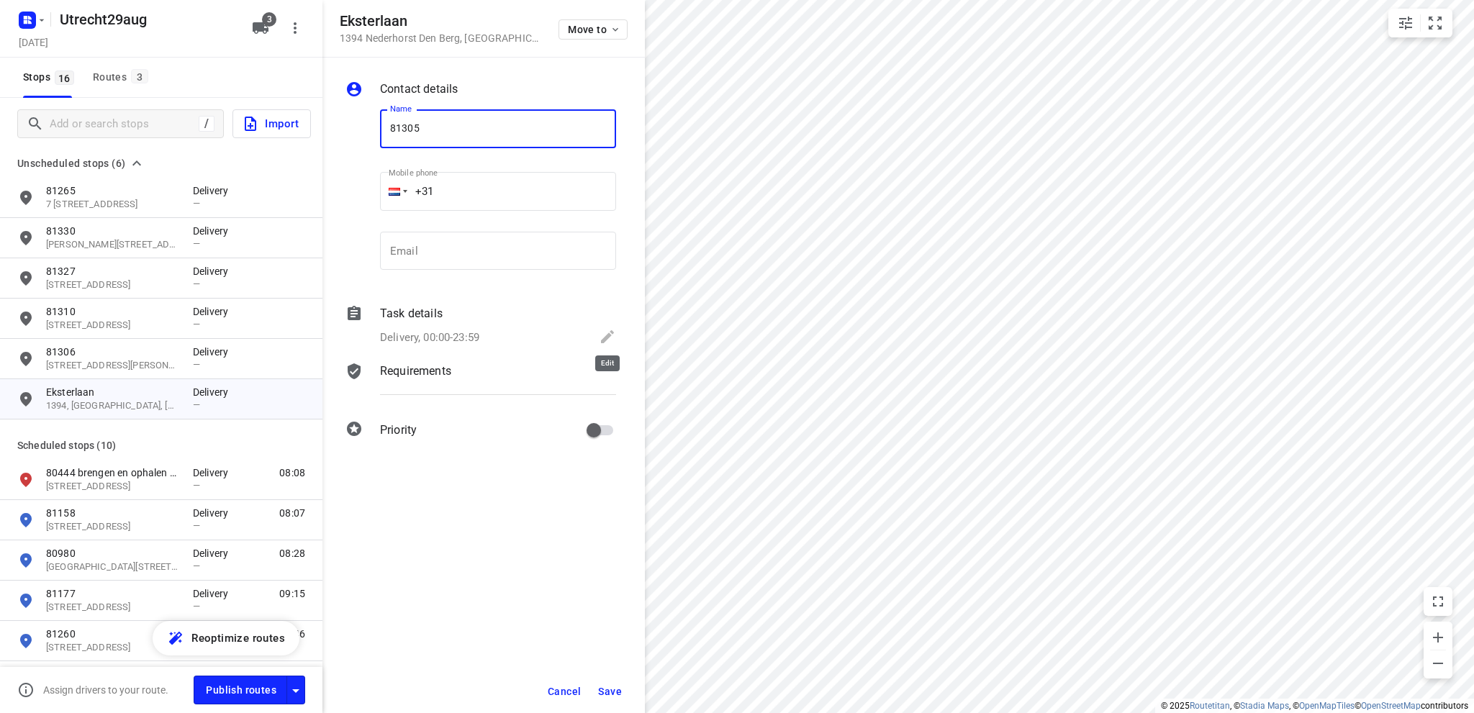
type input "81305"
drag, startPoint x: 610, startPoint y: 333, endPoint x: 522, endPoint y: 319, distance: 89.0
click at [608, 332] on icon at bounding box center [607, 336] width 17 height 17
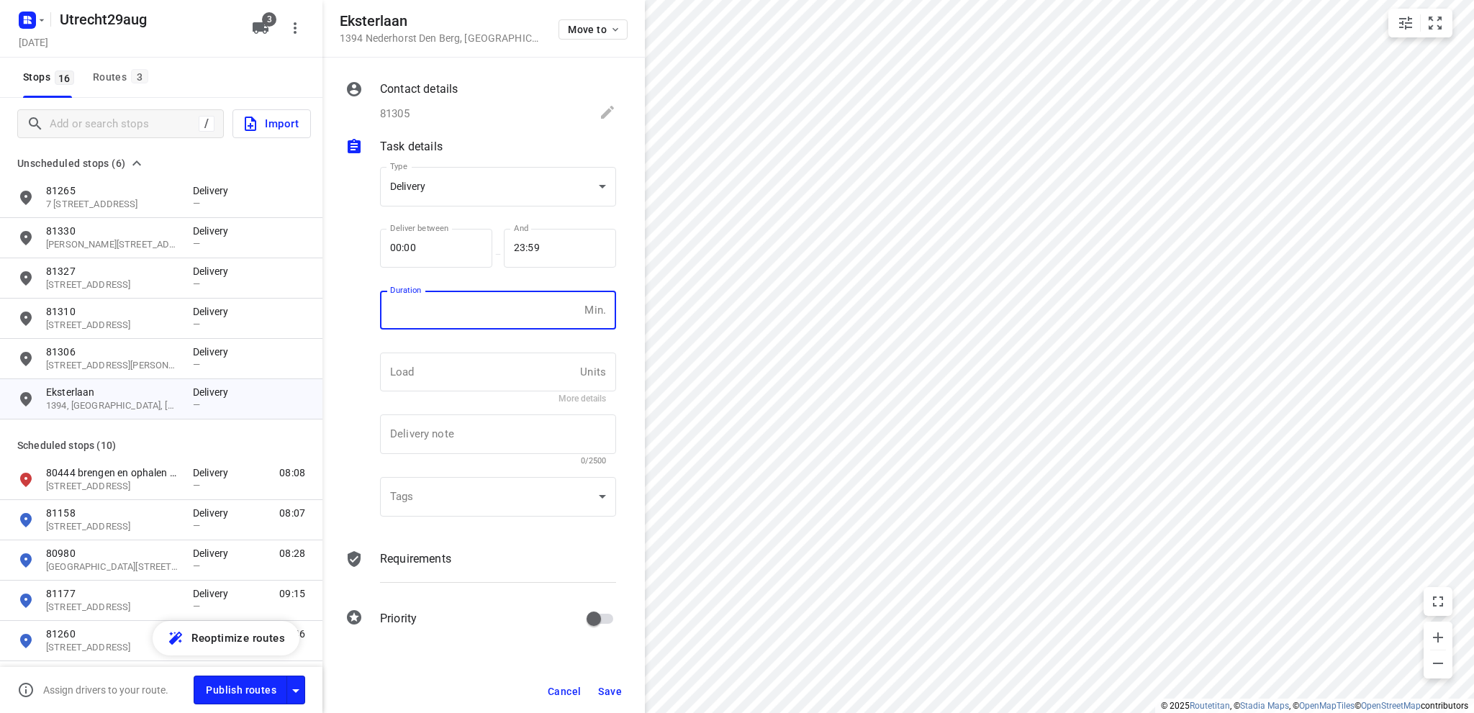
click at [445, 306] on input "number" at bounding box center [479, 310] width 199 height 39
type input "10"
click at [605, 684] on button "Save" at bounding box center [609, 692] width 35 height 26
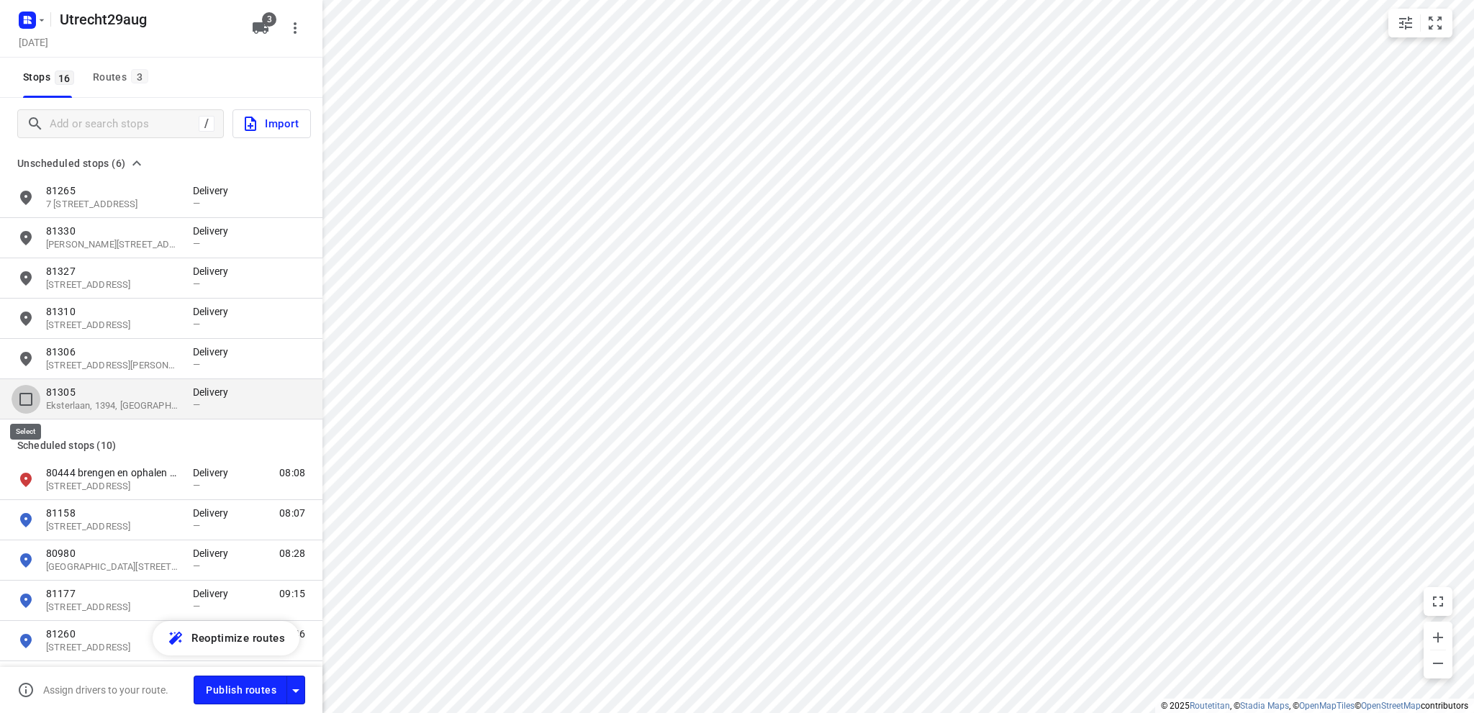
click at [24, 396] on input "grid" at bounding box center [26, 399] width 29 height 29
checkbox input "true"
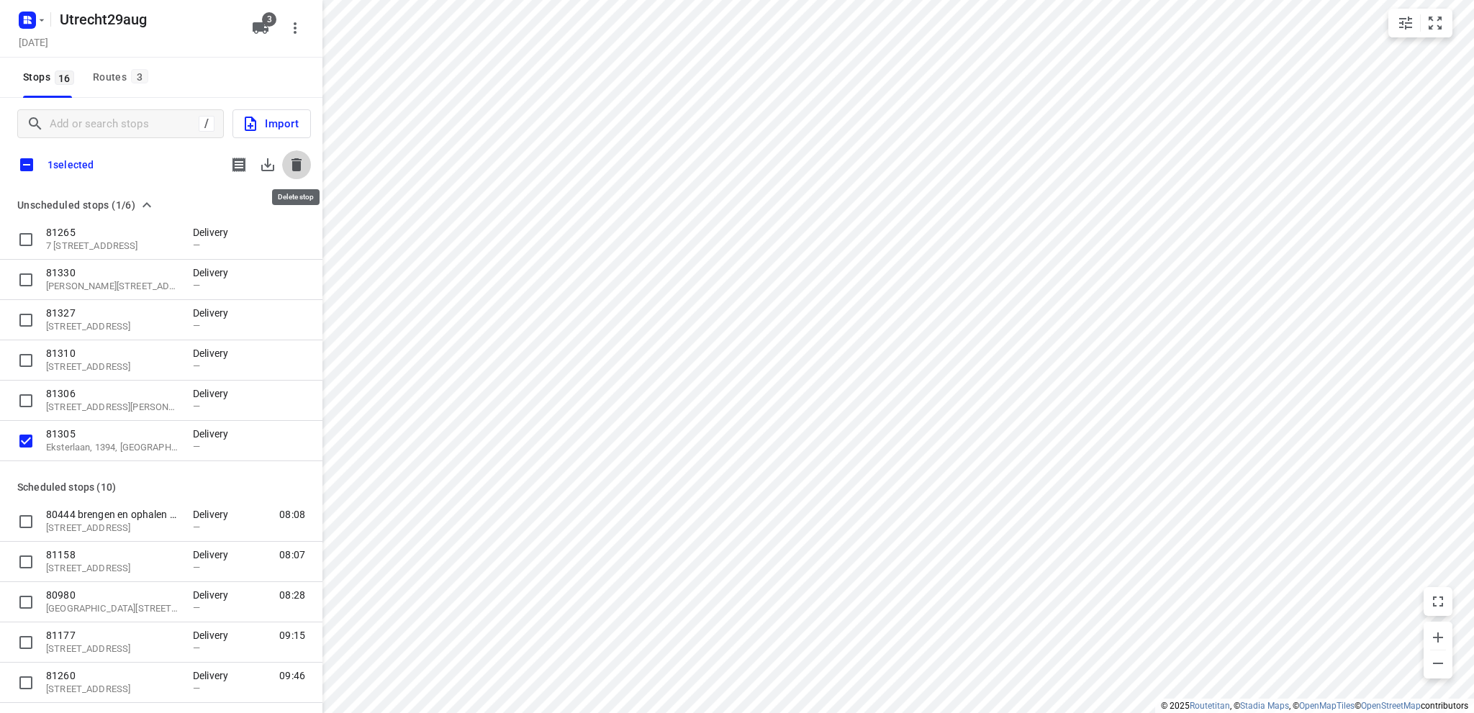
click at [298, 161] on icon "button" at bounding box center [296, 164] width 10 height 13
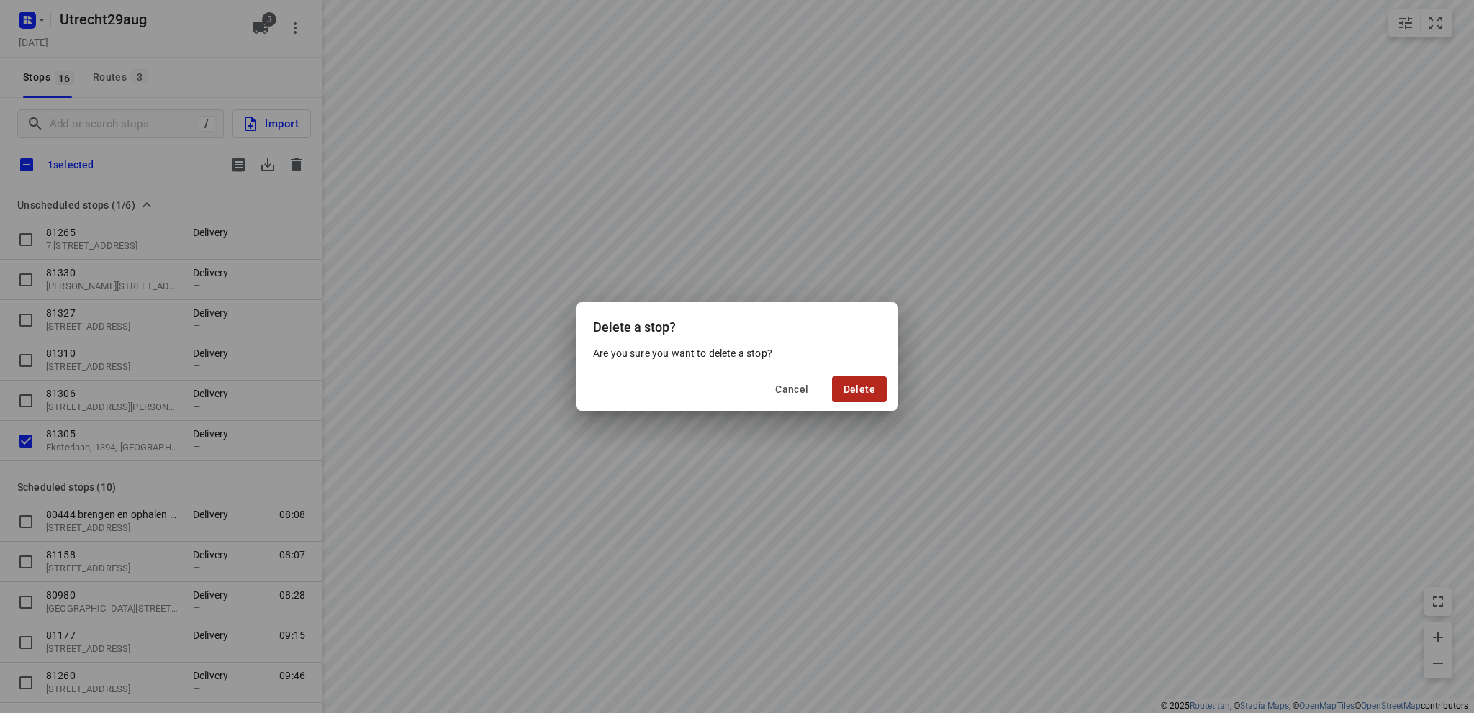
click at [878, 388] on button "Delete" at bounding box center [859, 389] width 55 height 26
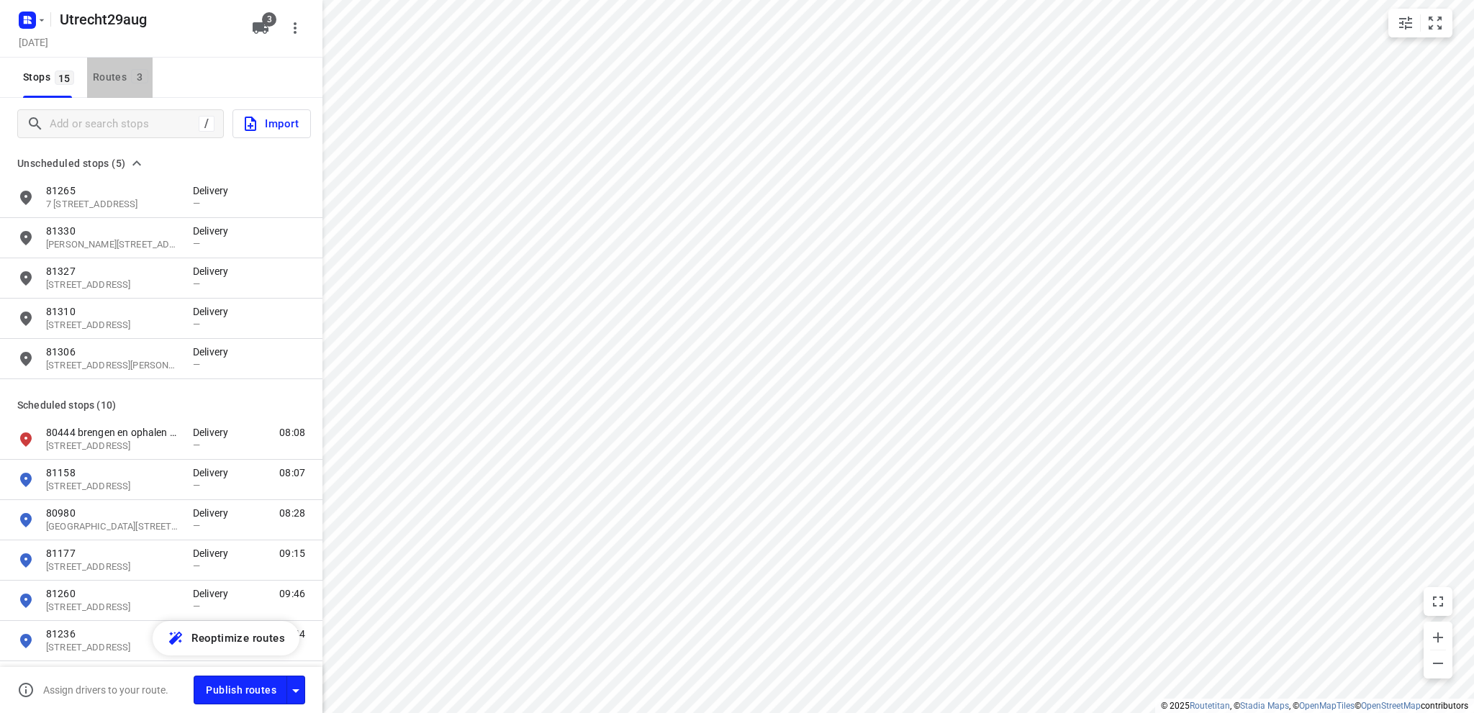
click at [106, 77] on div "Routes 3" at bounding box center [123, 77] width 60 height 18
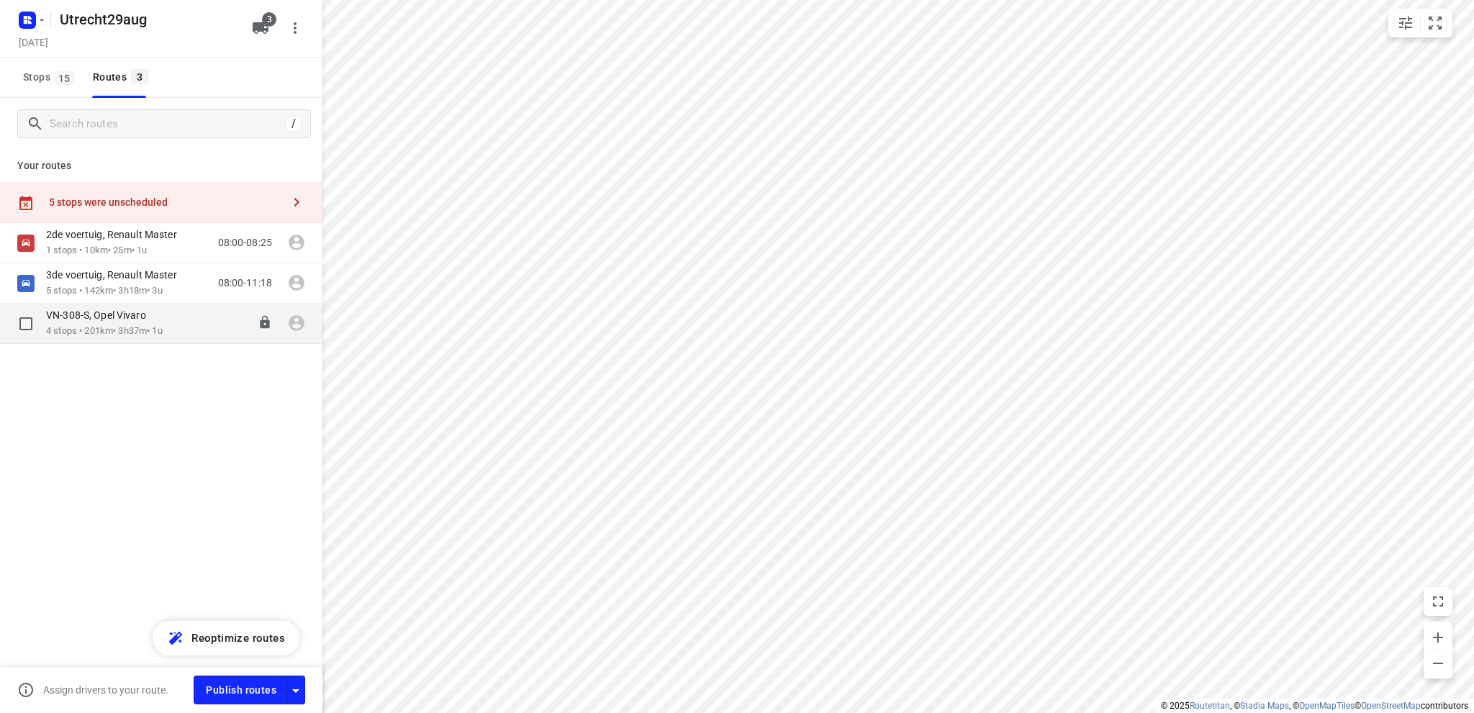
click at [109, 319] on p "VN-308-S, Opel Vivaro" at bounding box center [100, 315] width 109 height 13
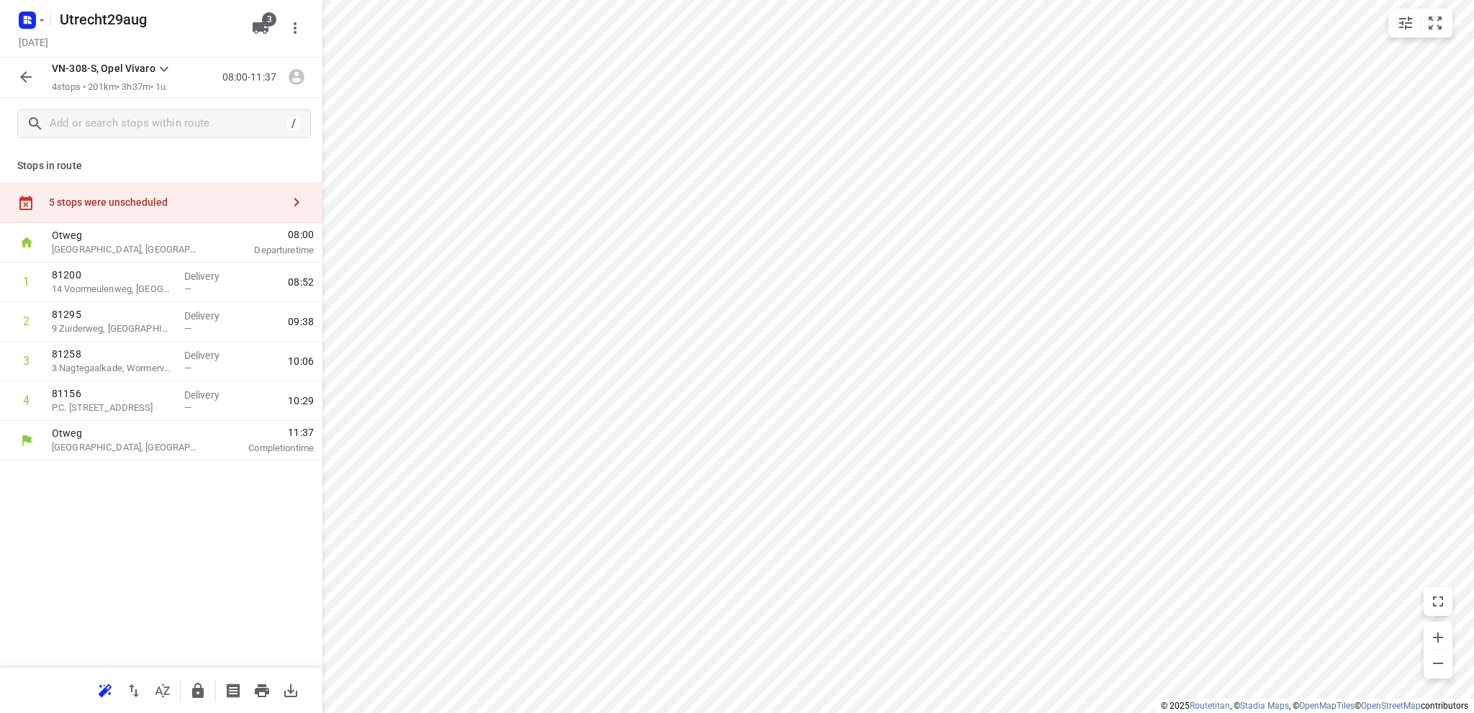
click at [116, 205] on div "5 stops were unscheduled" at bounding box center [165, 202] width 233 height 12
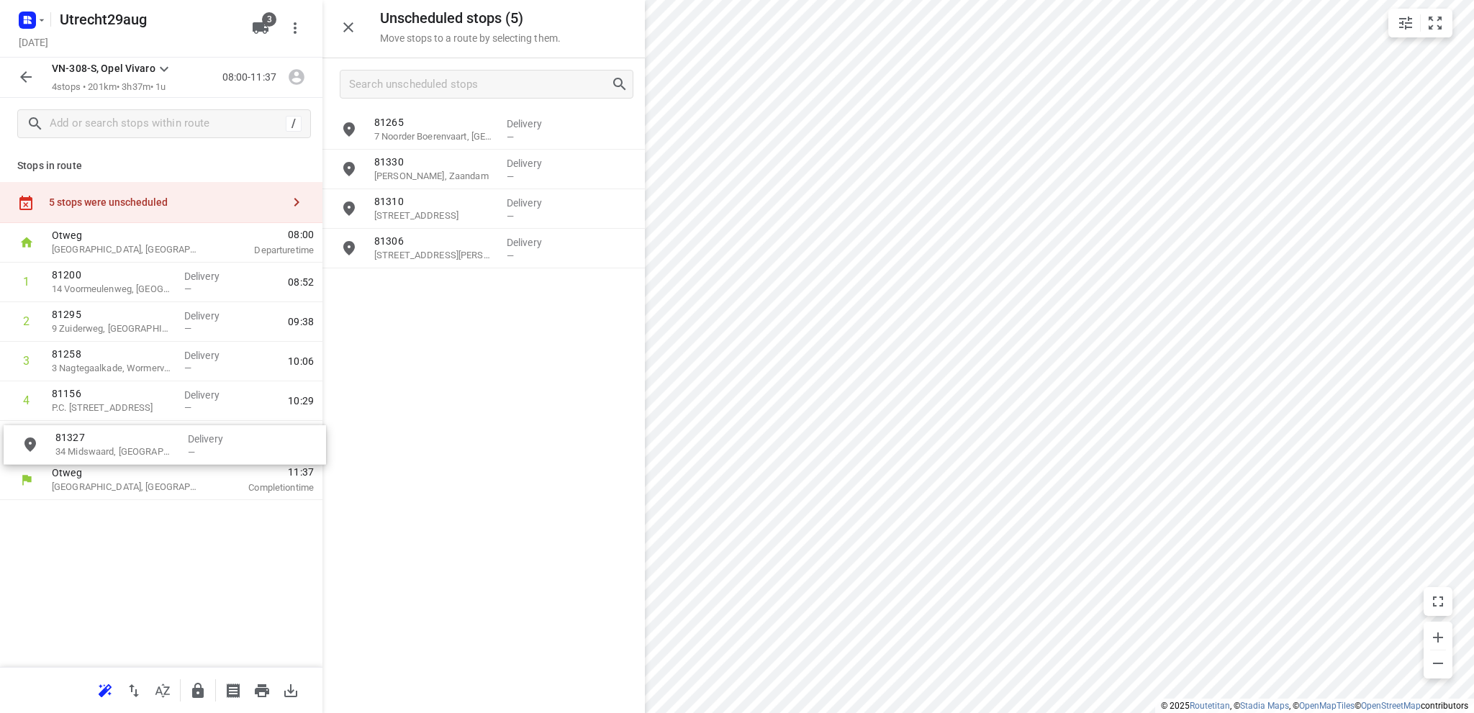
drag, startPoint x: 440, startPoint y: 219, endPoint x: 117, endPoint y: 456, distance: 400.6
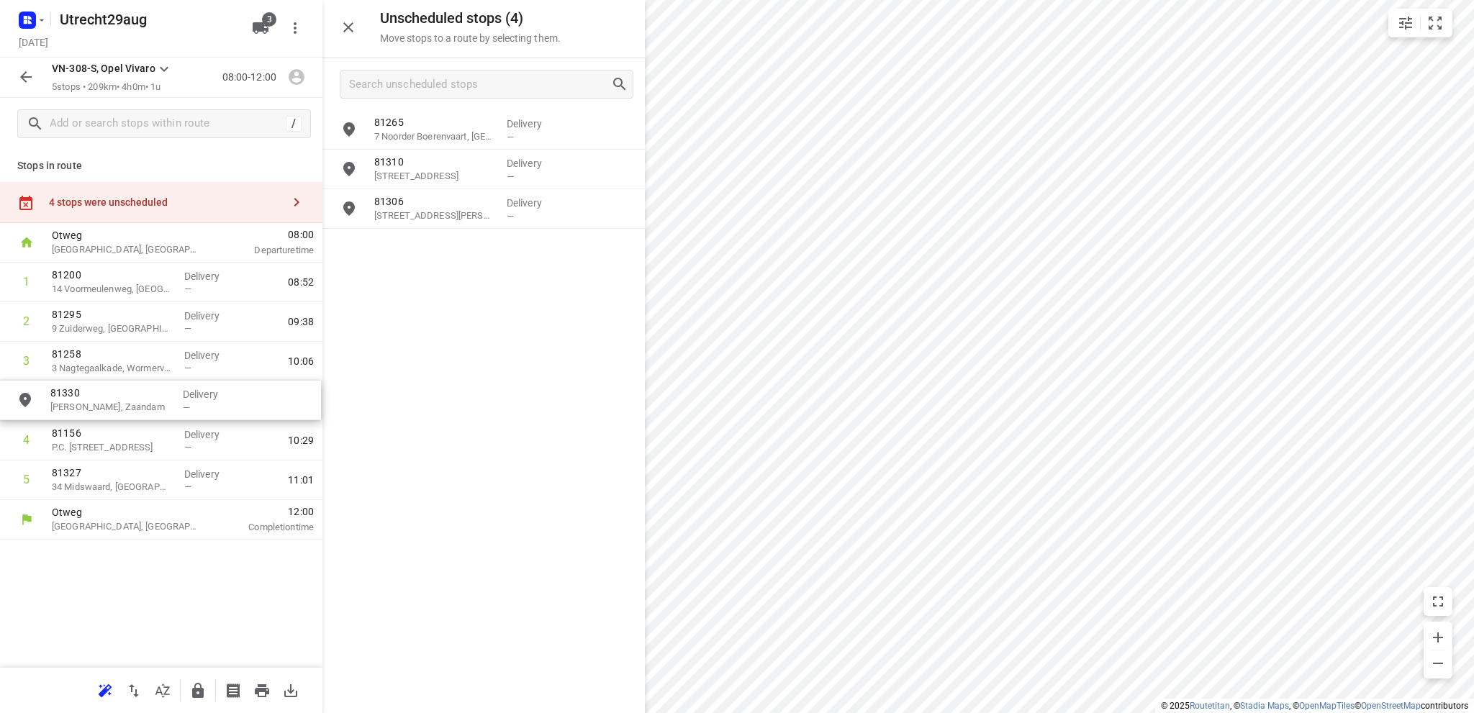
drag, startPoint x: 438, startPoint y: 173, endPoint x: 109, endPoint y: 407, distance: 403.1
drag, startPoint x: 127, startPoint y: 417, endPoint x: 132, endPoint y: 369, distance: 47.8
click at [132, 369] on div "1 [GEOGRAPHIC_DATA] Delivery — 08:52 2 81295 9 Zuiderweg, Wijdewormer Delivery …" at bounding box center [161, 381] width 322 height 237
drag, startPoint x: 132, startPoint y: 369, endPoint x: 124, endPoint y: 422, distance: 53.9
click at [124, 422] on div "1 [GEOGRAPHIC_DATA] Delivery — 08:52 2 81295 9 Zuiderweg, Wijdewormer Delivery …" at bounding box center [161, 381] width 322 height 237
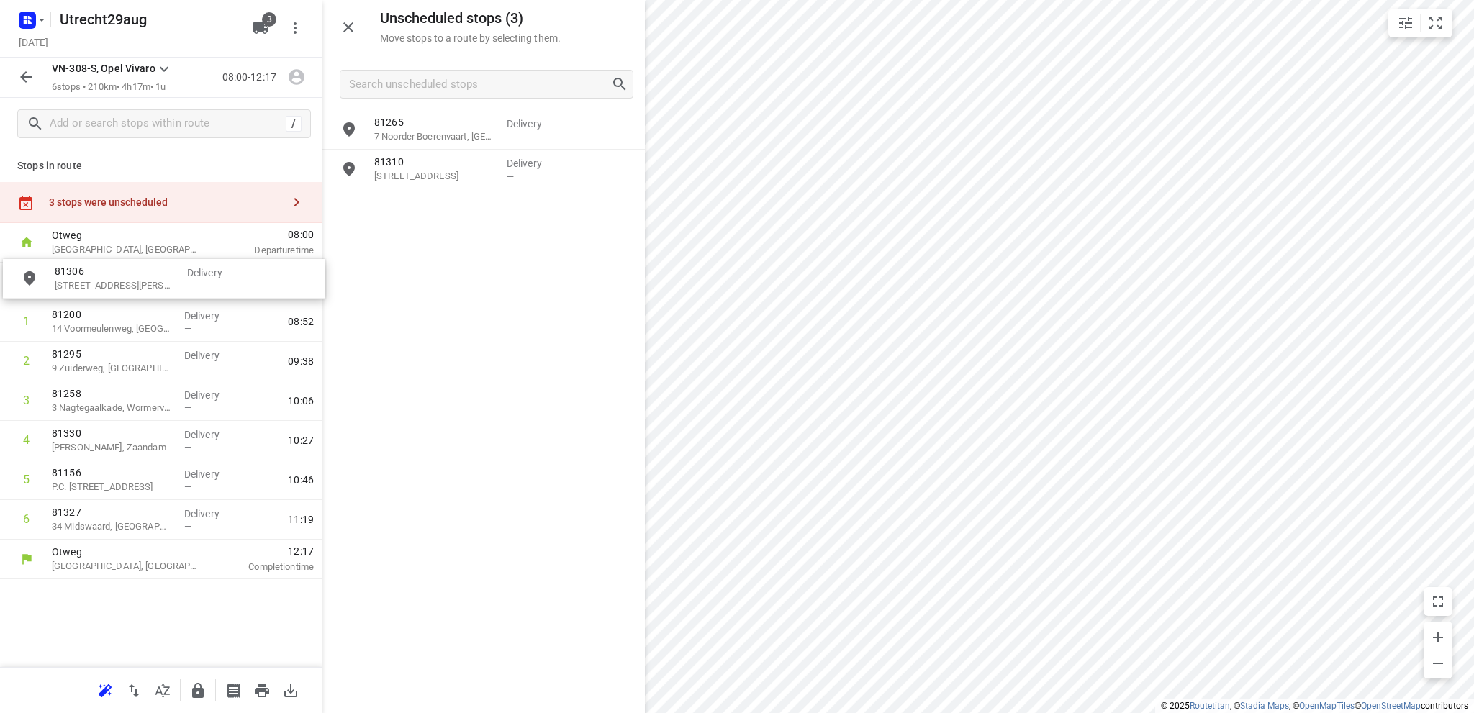
drag, startPoint x: 456, startPoint y: 214, endPoint x: 132, endPoint y: 284, distance: 330.7
drag, startPoint x: 424, startPoint y: 174, endPoint x: 88, endPoint y: 289, distance: 355.0
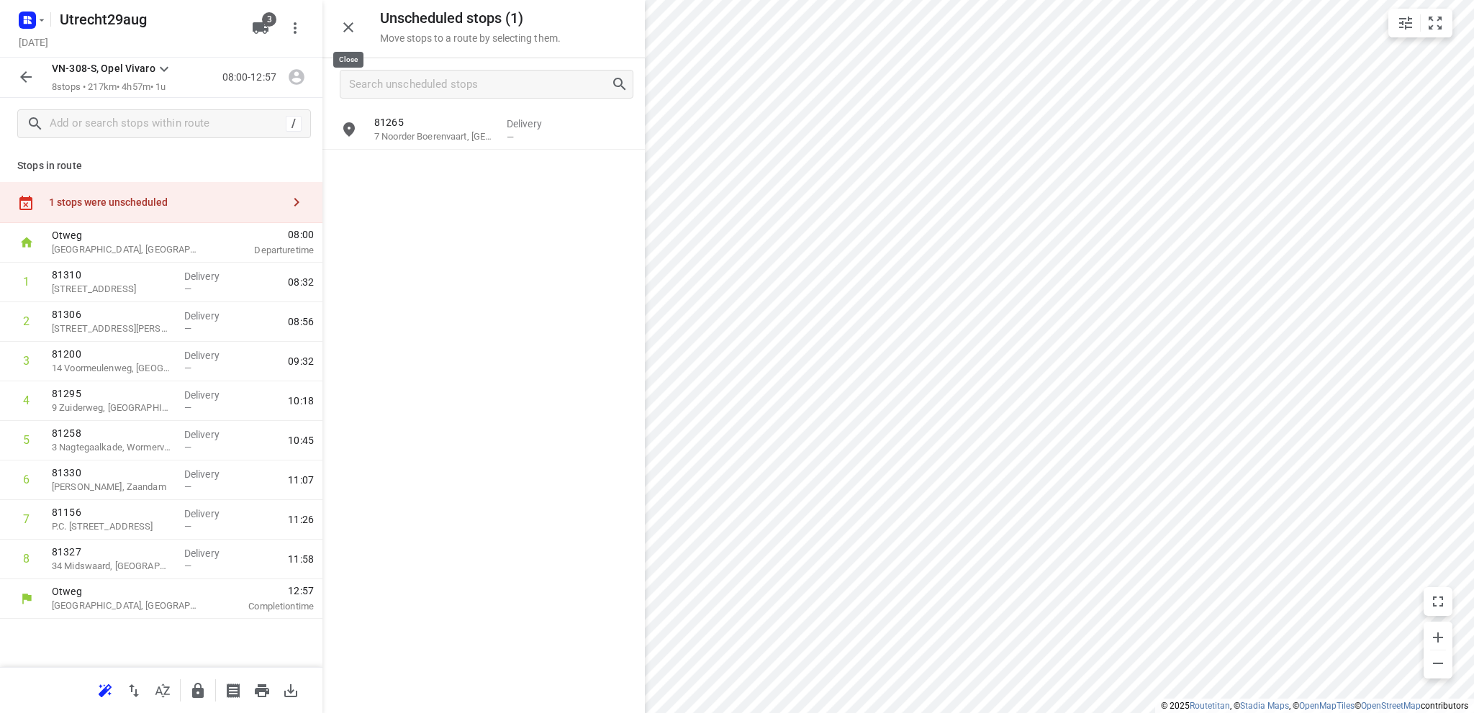
click at [348, 25] on icon "button" at bounding box center [348, 27] width 17 height 17
